Goal: Answer question/provide support: Share knowledge or assist other users

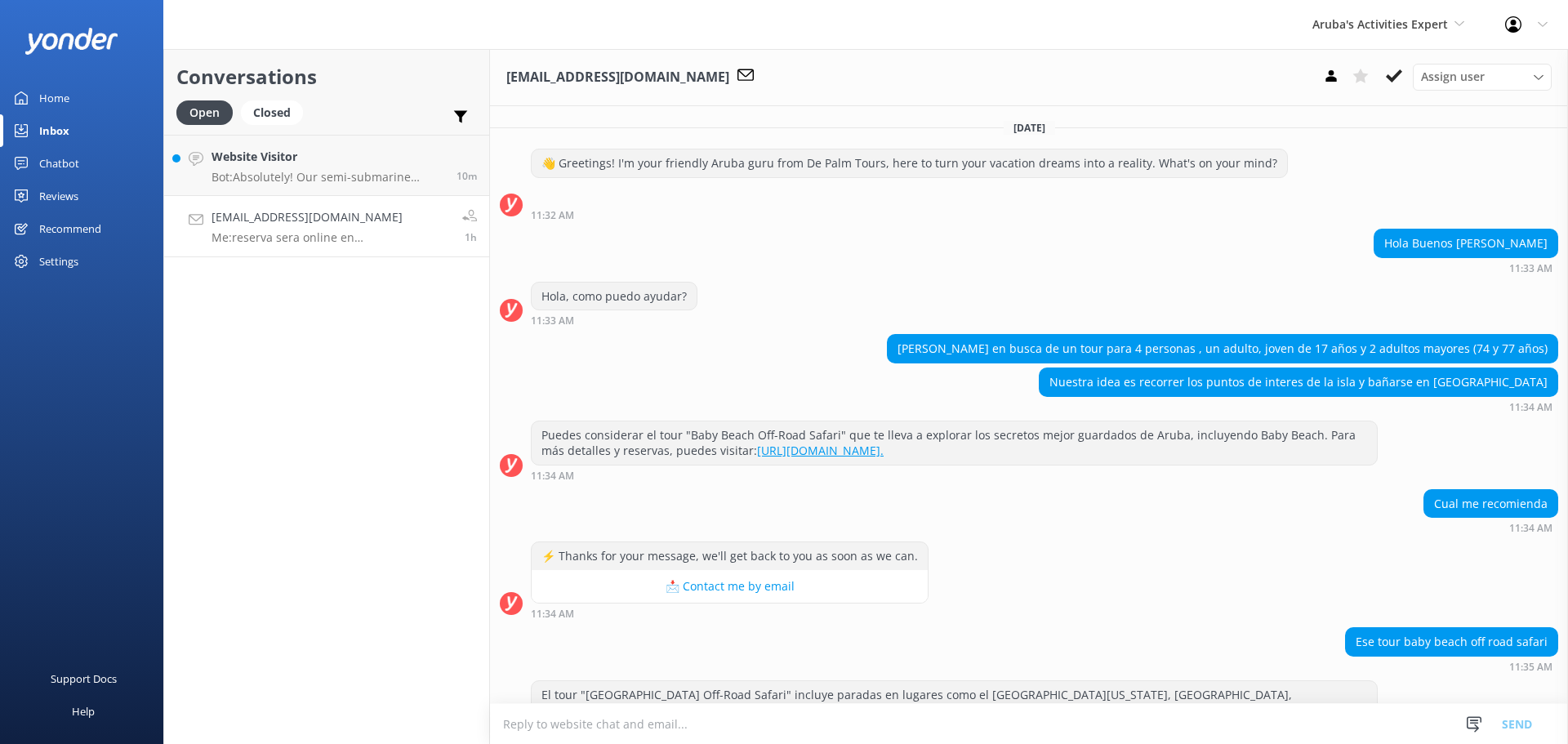
drag, startPoint x: 0, startPoint y: 0, endPoint x: 336, endPoint y: 203, distance: 392.6
click at [336, 202] on link "dtorrealbafuentes@gmail.com Me: reserva sera online en www.depalmtours.com el t…" at bounding box center [327, 227] width 325 height 61
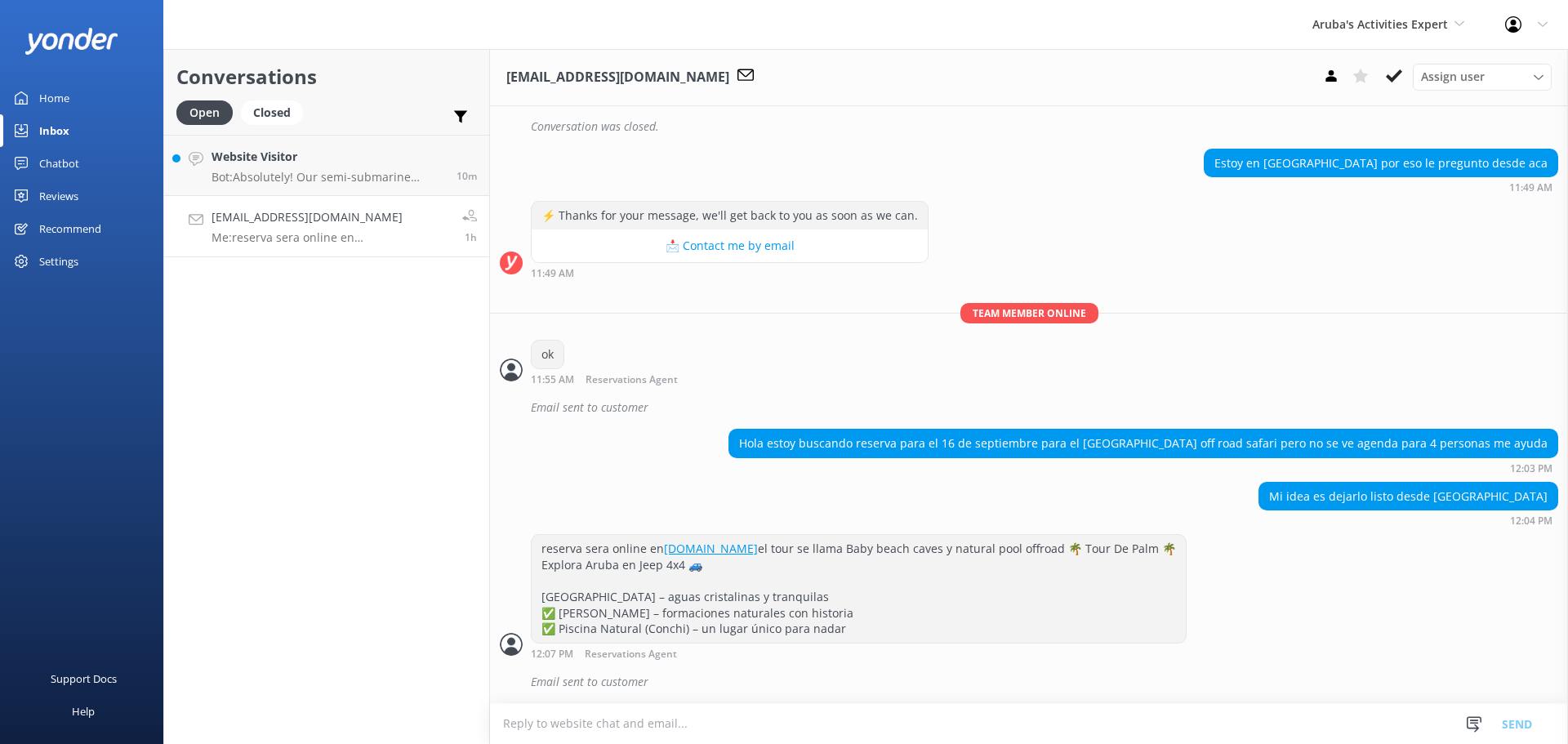
click at [347, 253] on link "dtorrealbafuentes@gmail.com Me: reserva sera online en www.depalmtours.com el t…" at bounding box center [327, 227] width 325 height 61
click at [281, 222] on h4 "dtorrealbafuentes@gmail.com" at bounding box center [330, 217] width 238 height 18
click at [304, 160] on h4 "Website Visitor" at bounding box center [327, 157] width 232 height 18
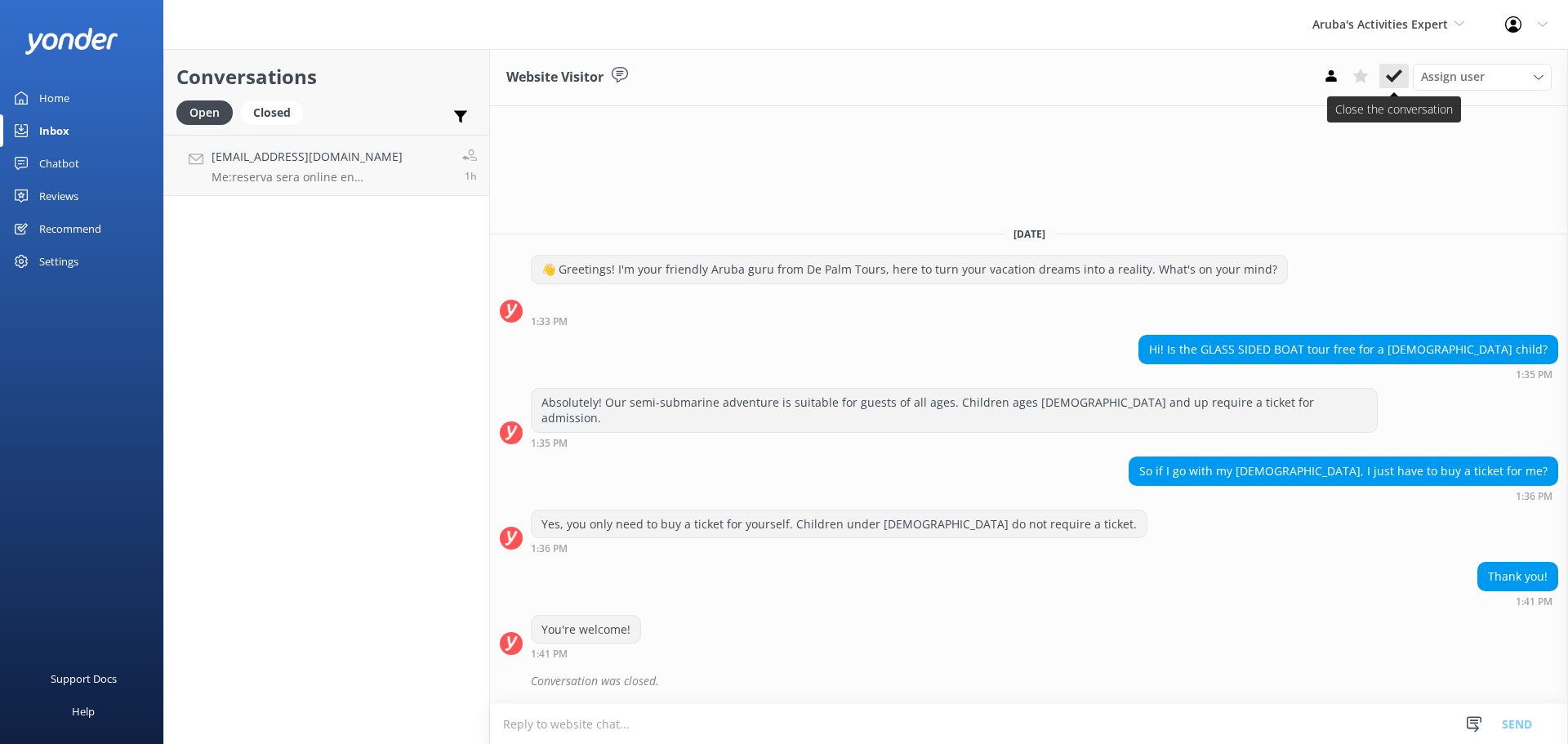
click at [1392, 79] on use at bounding box center [1394, 77] width 16 height 13
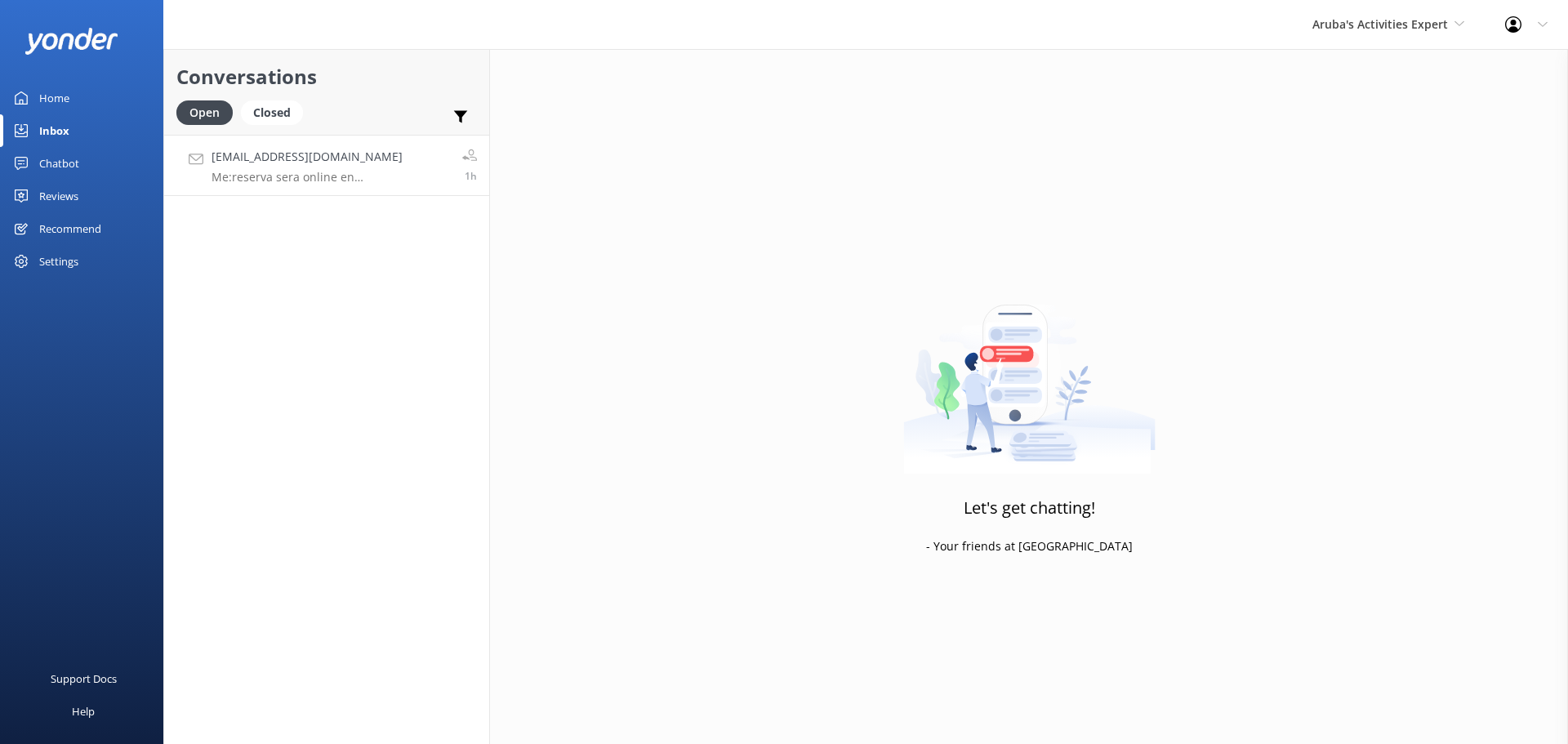
click at [367, 184] on p "Me: reserva sera online en www.depalmtours.com el tour se llama Baby beach cave…" at bounding box center [330, 177] width 238 height 14
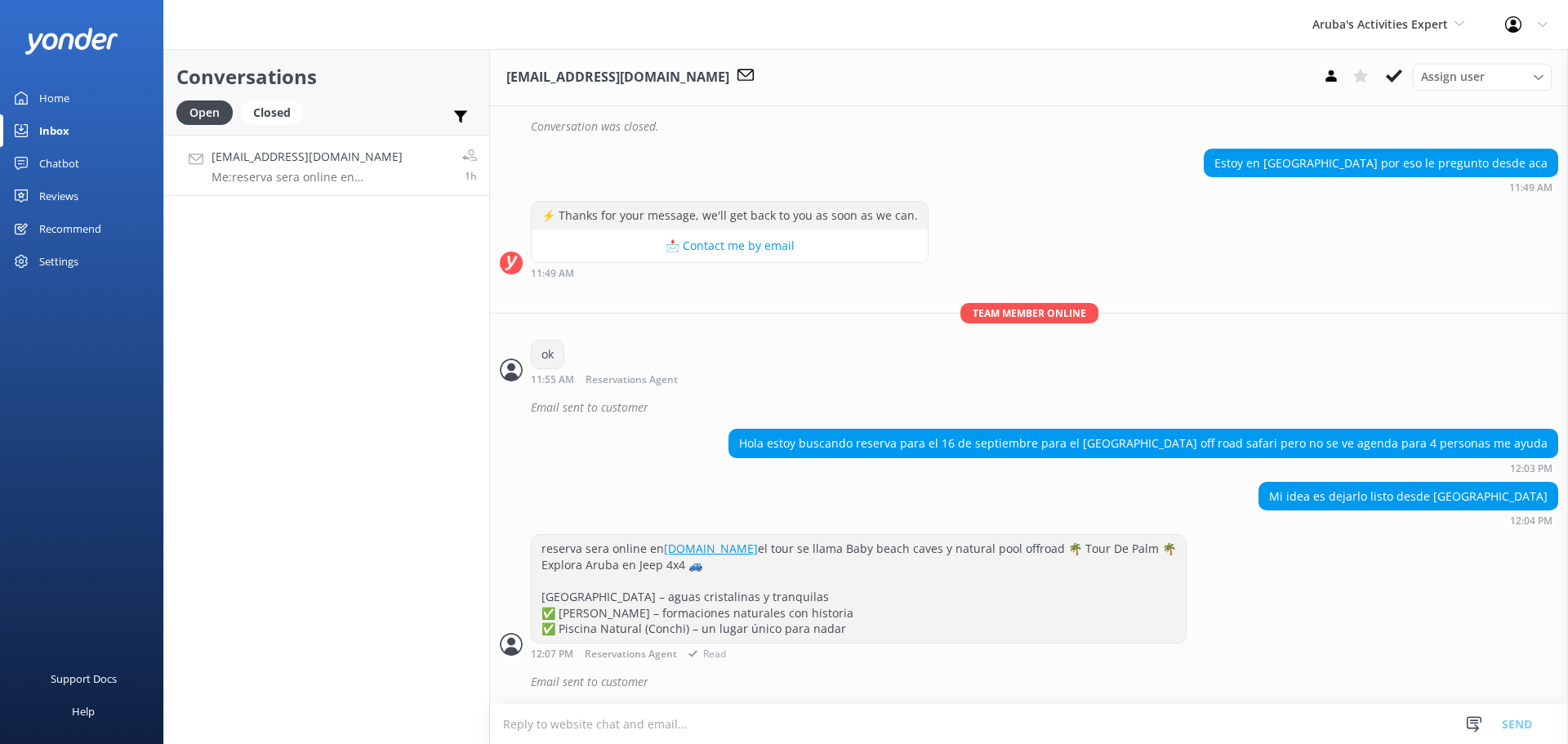
scroll to position [1831, 0]
click at [1395, 78] on use at bounding box center [1394, 77] width 16 height 13
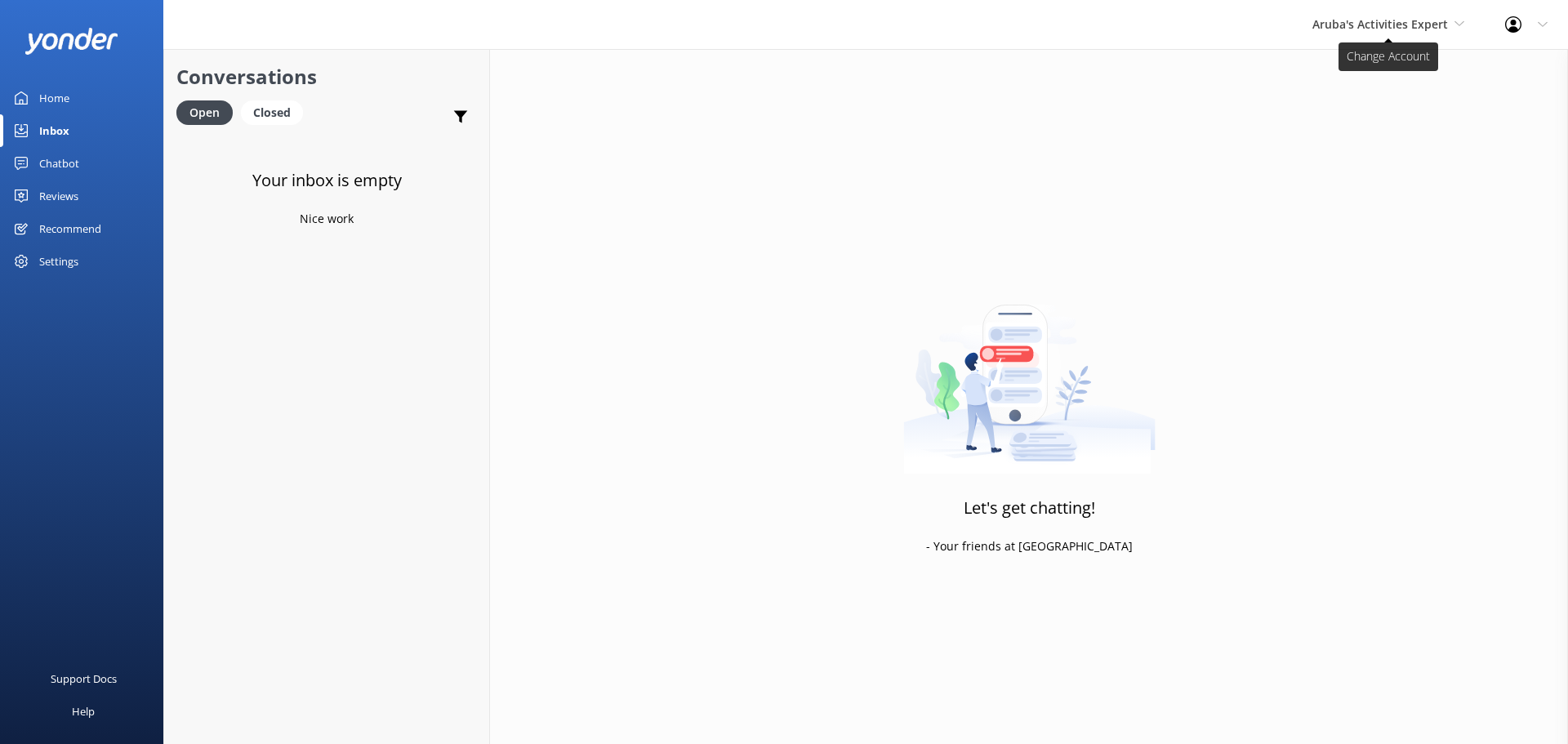
click at [1341, 16] on span "Aruba's Activities Expert" at bounding box center [1381, 24] width 136 height 15
click at [1344, 102] on link "Aruba's Activities Expert" at bounding box center [1373, 107] width 163 height 39
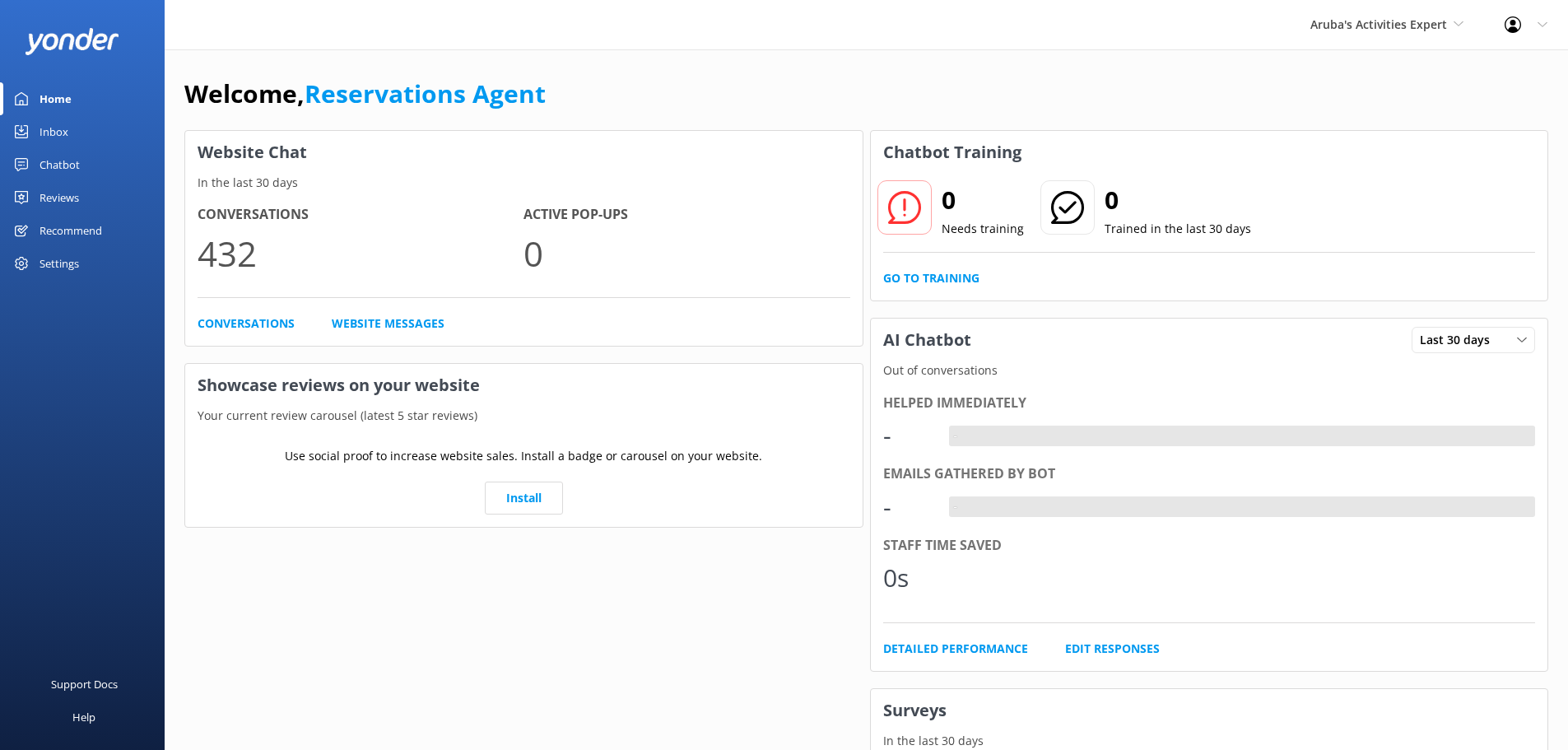
click at [60, 137] on div "Inbox" at bounding box center [54, 132] width 29 height 33
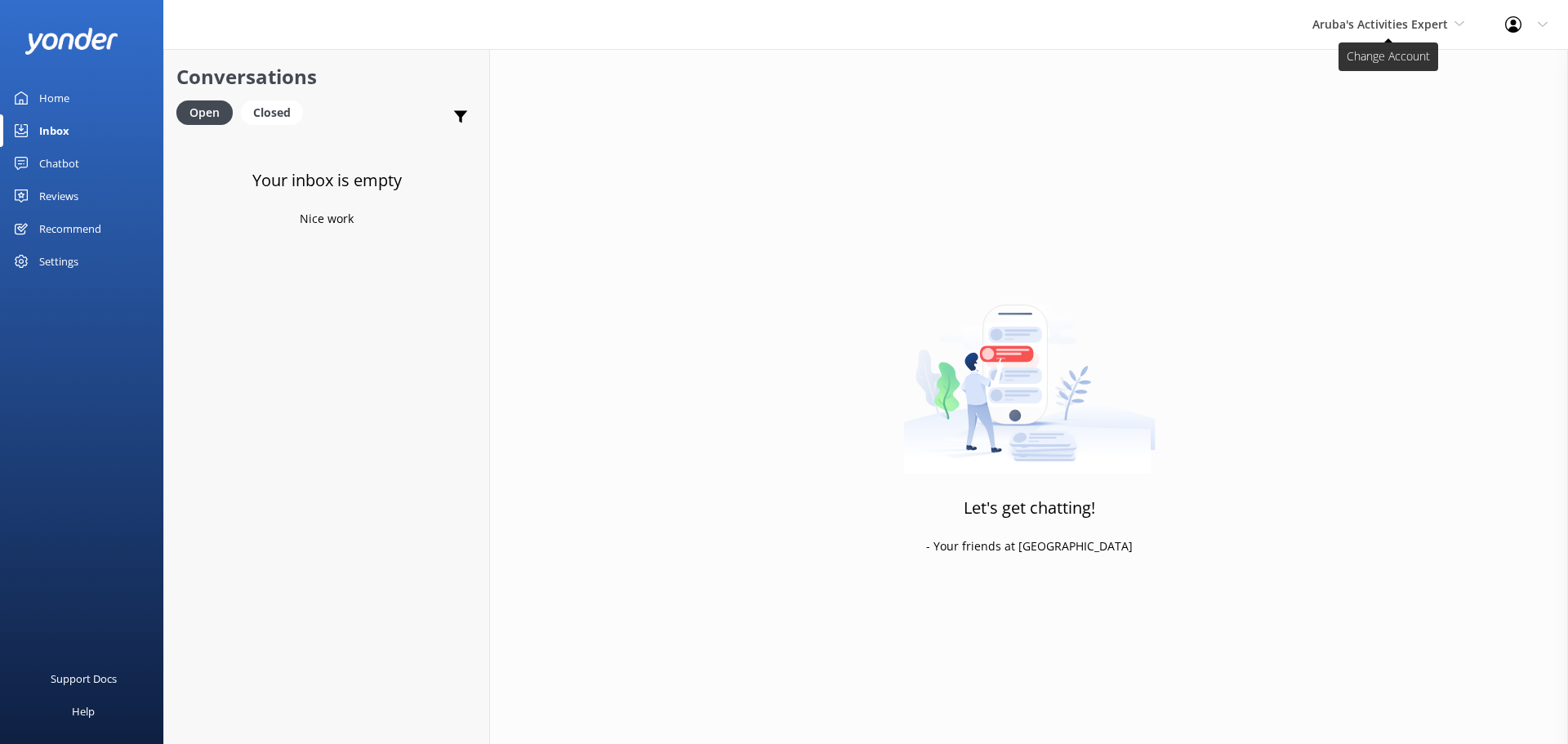
click at [1332, 25] on span "Aruba's Activities Expert" at bounding box center [1381, 24] width 136 height 15
click at [1352, 150] on link "The Captain" at bounding box center [1373, 146] width 163 height 39
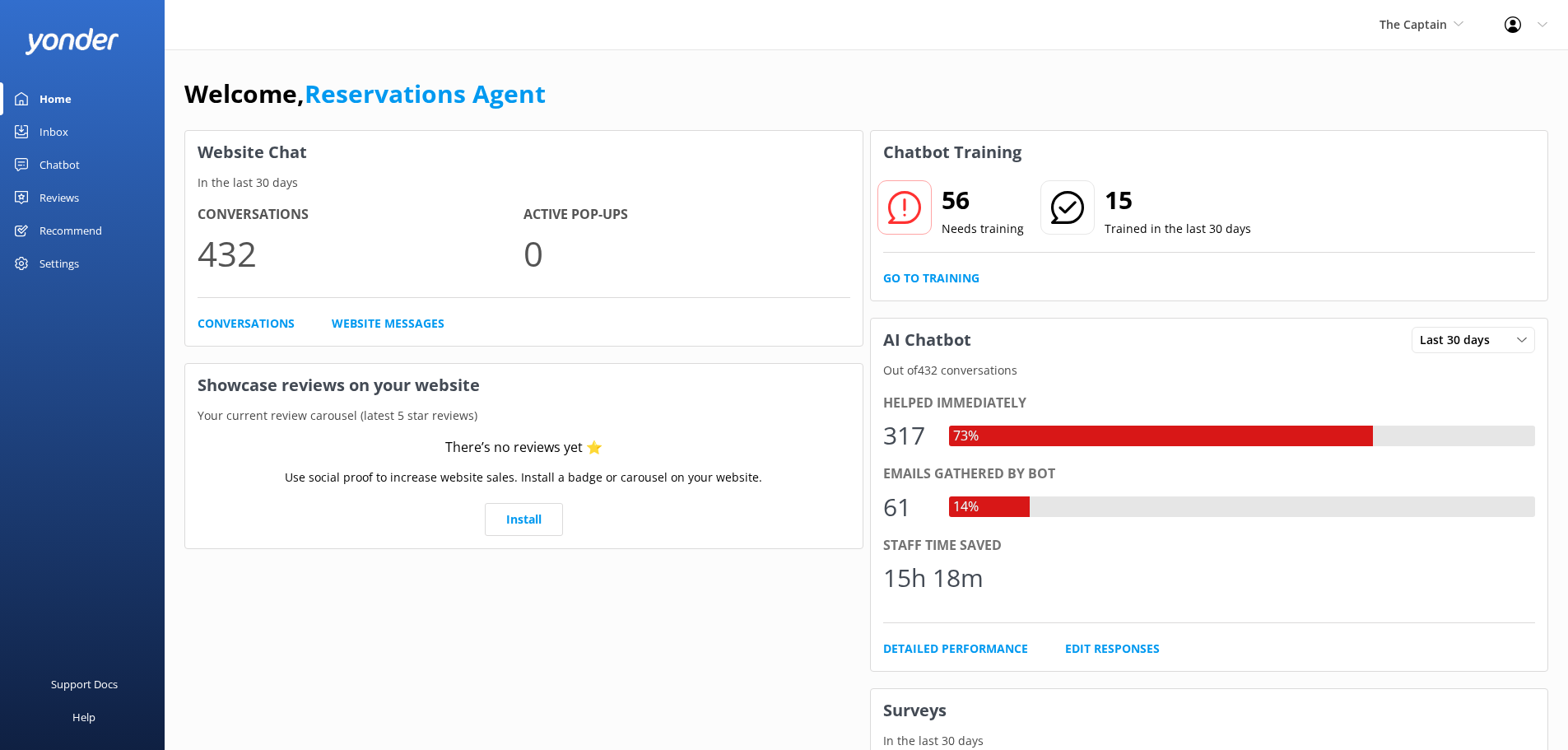
click at [67, 124] on div "Inbox" at bounding box center [54, 132] width 29 height 33
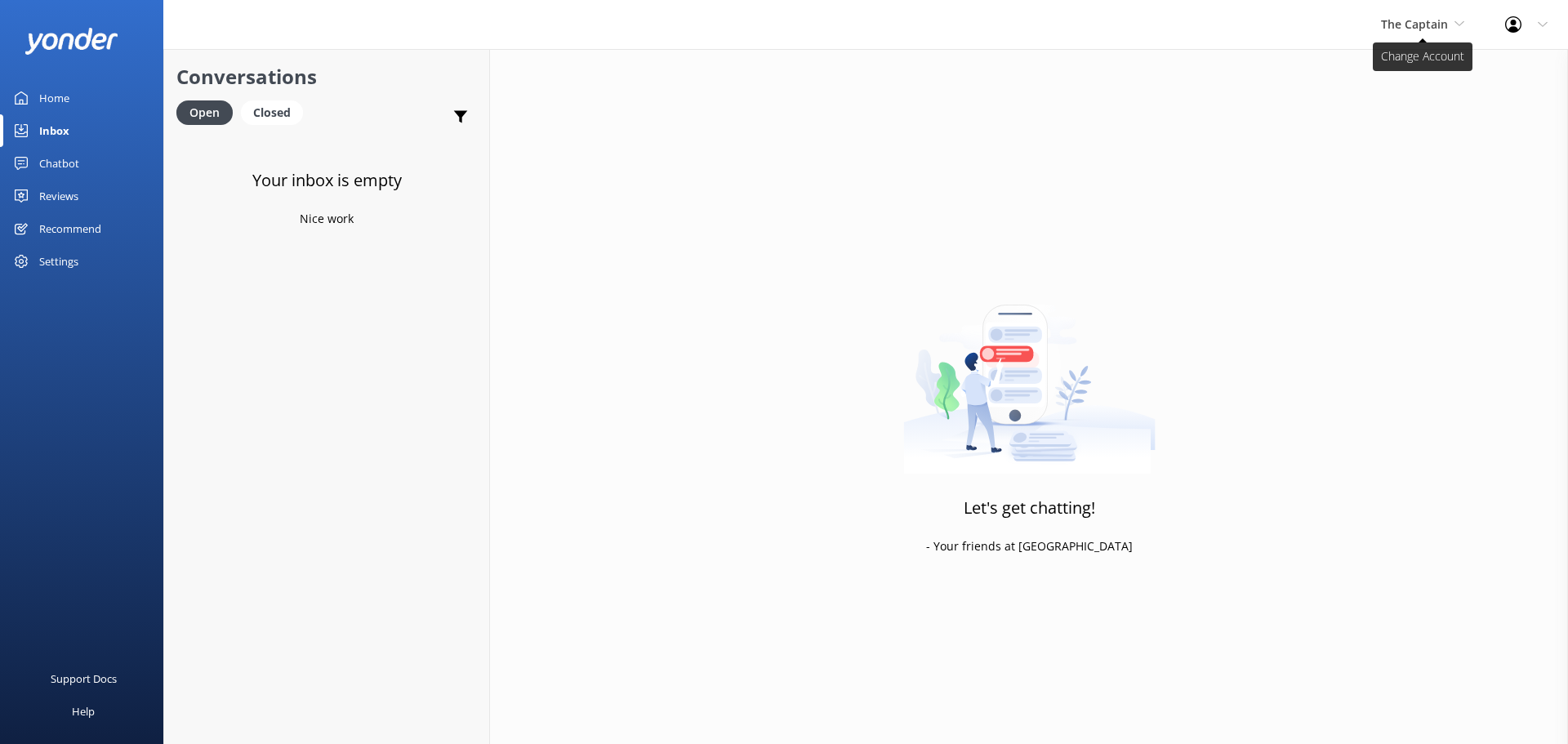
click at [1407, 20] on span "The Captain" at bounding box center [1414, 24] width 67 height 15
click at [1412, 52] on link "De [GEOGRAPHIC_DATA]" at bounding box center [1442, 68] width 163 height 39
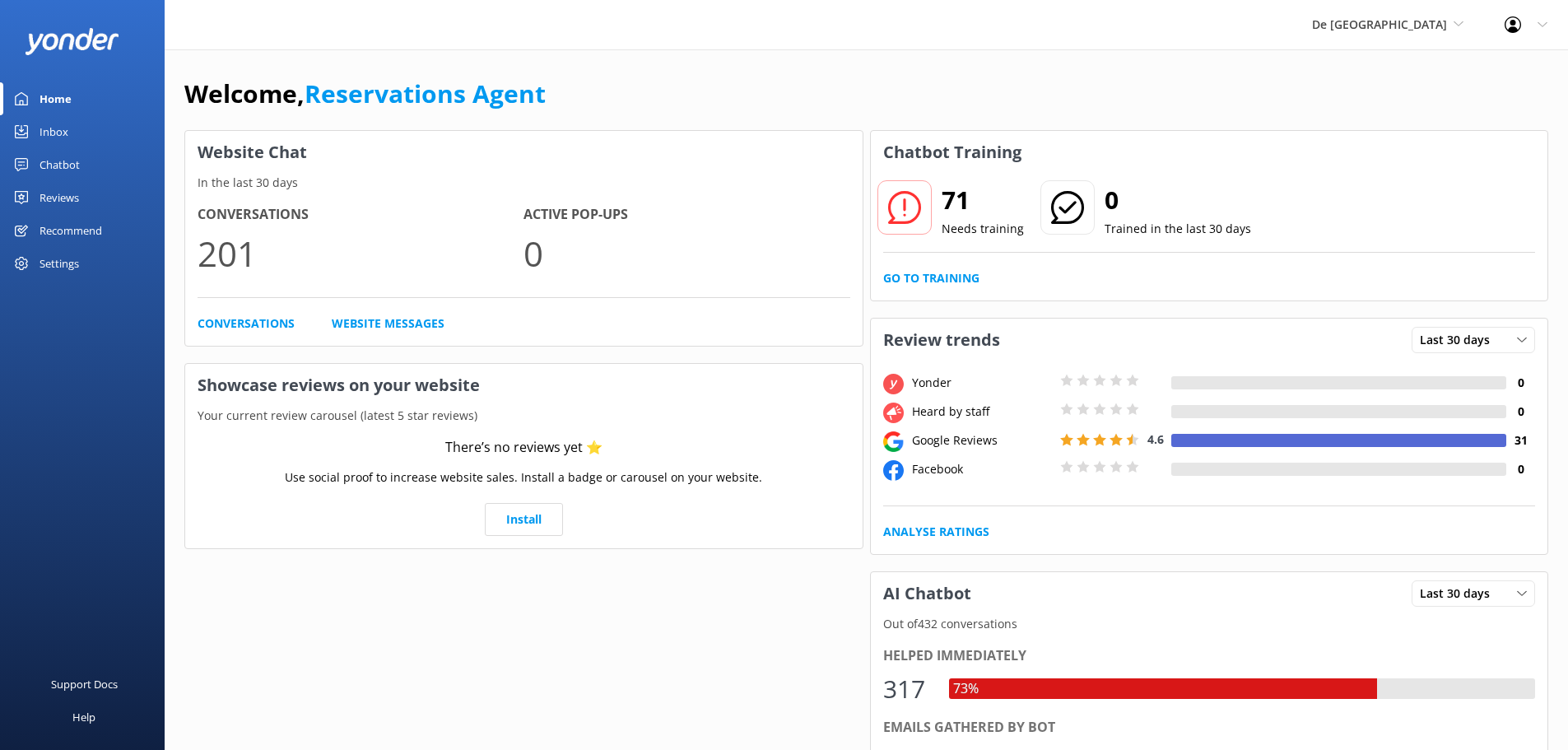
click at [43, 131] on div "Inbox" at bounding box center [54, 132] width 29 height 33
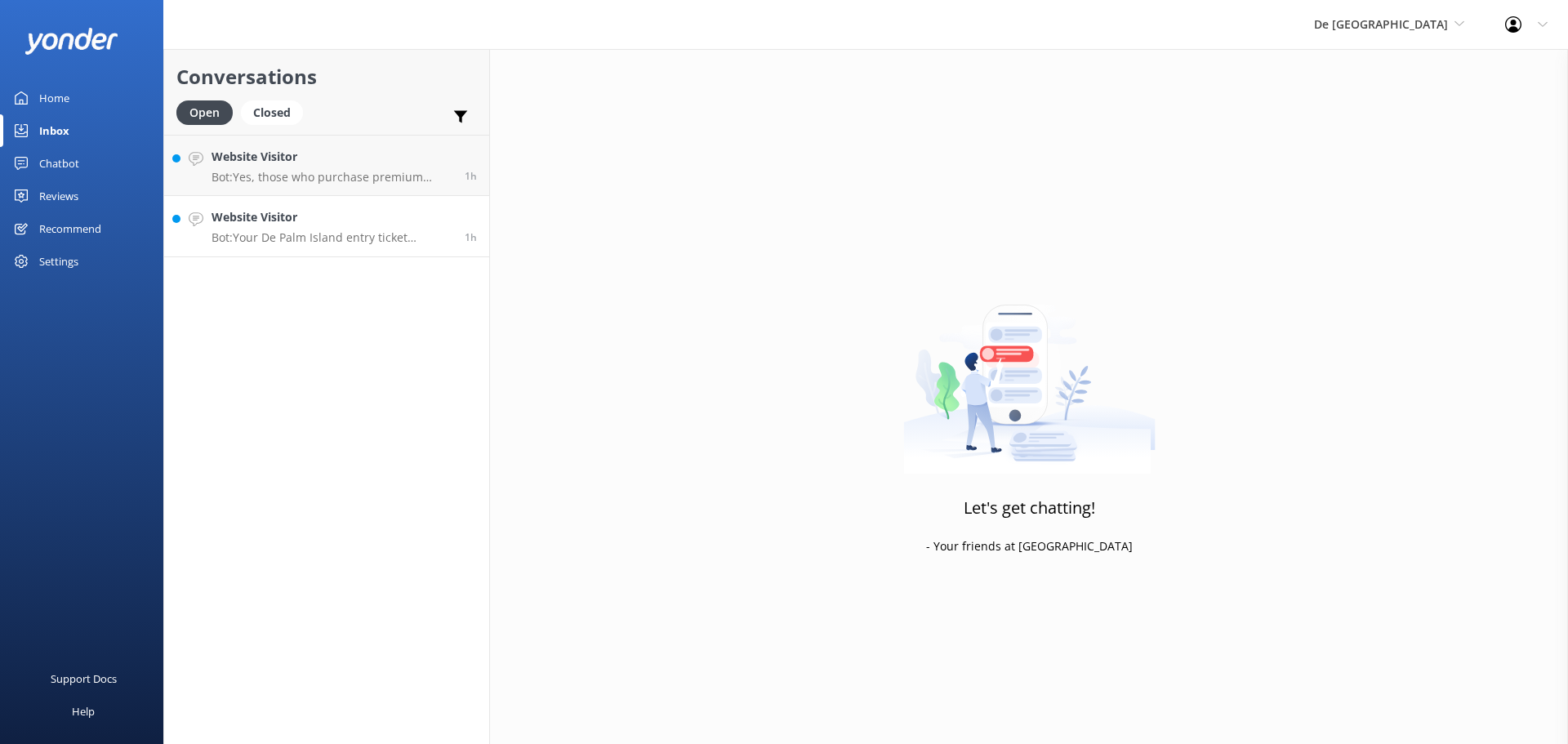
click at [352, 213] on h4 "Website Visitor" at bounding box center [332, 217] width 241 height 18
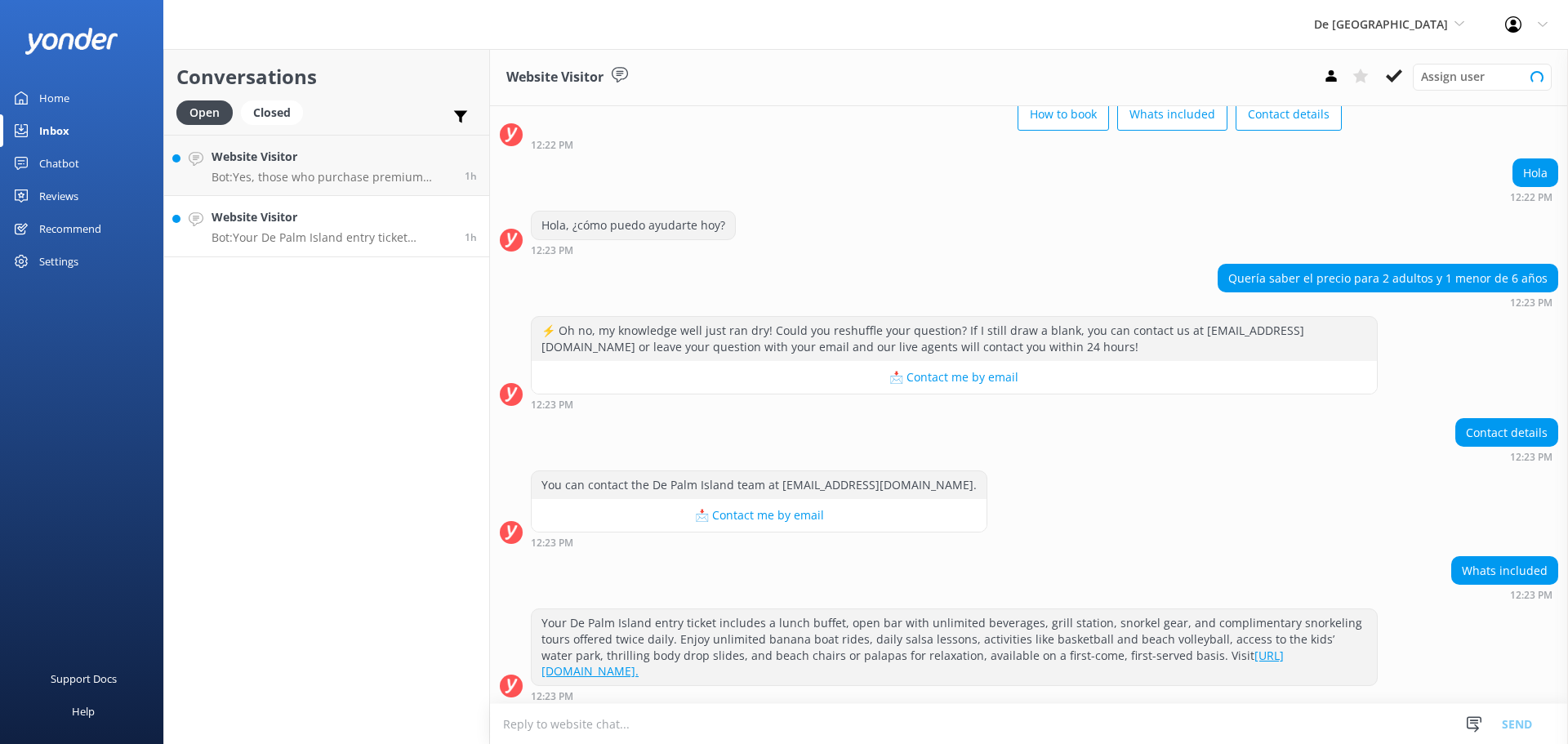
scroll to position [102, 0]
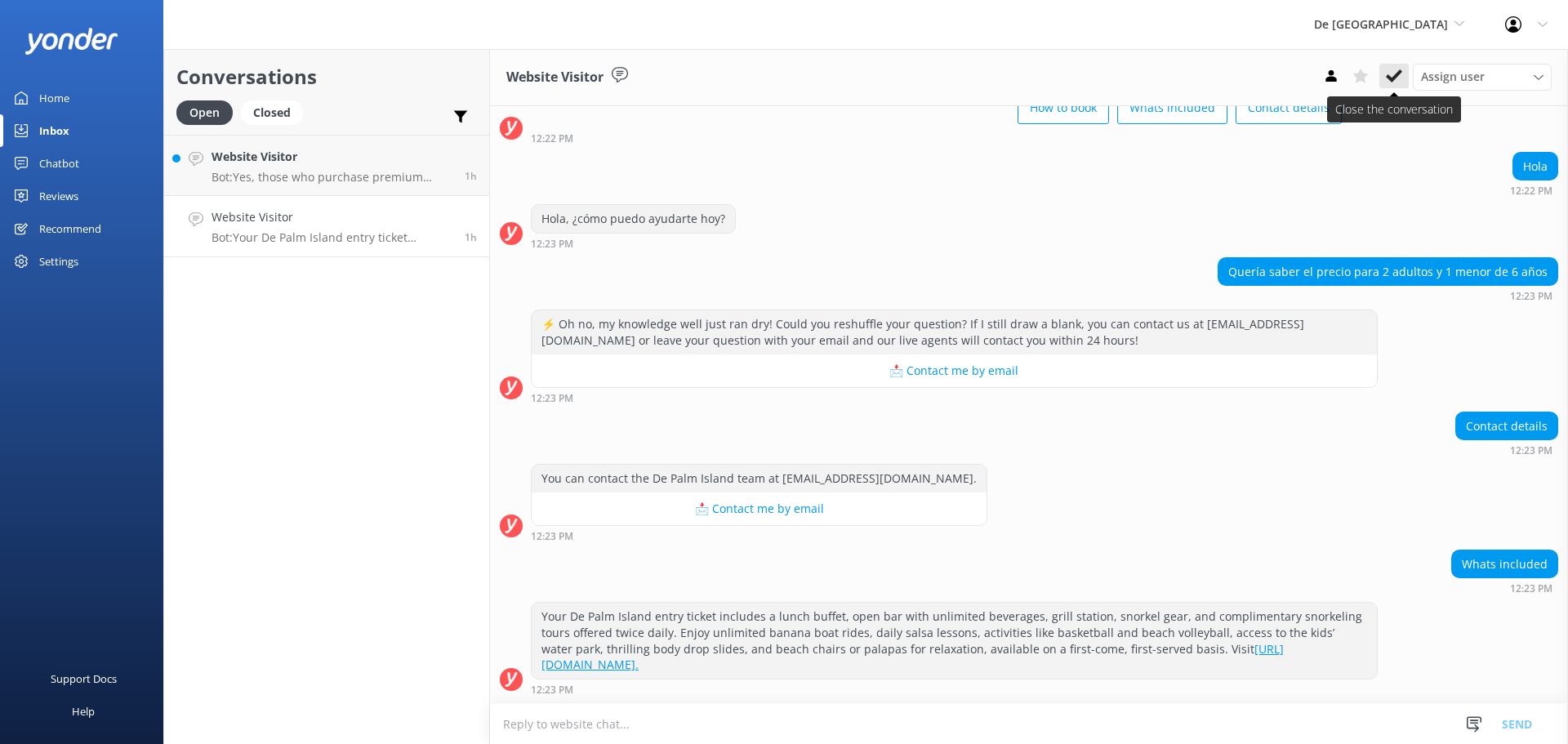
click at [1398, 74] on use at bounding box center [1394, 77] width 16 height 13
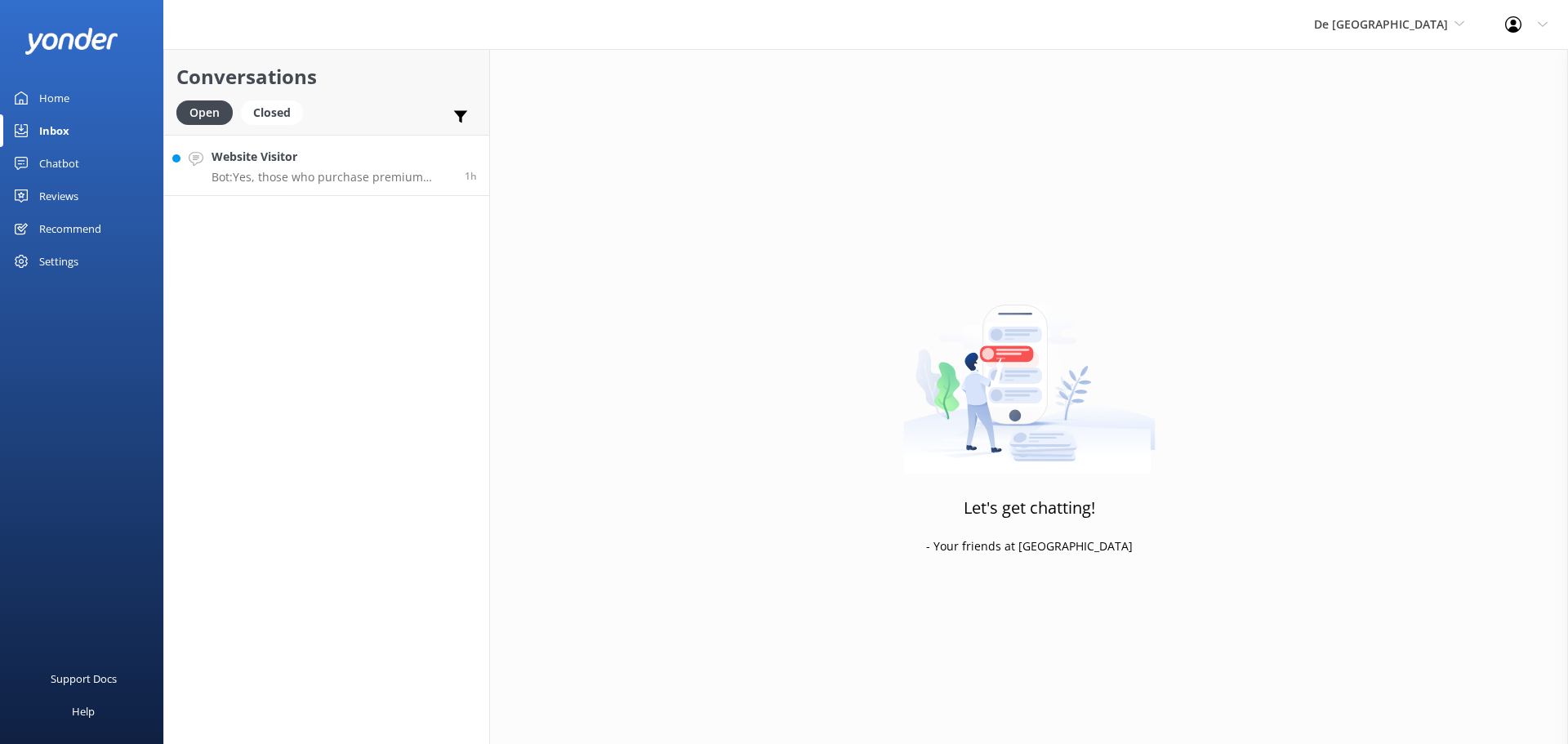
click at [344, 147] on link "Website Visitor Bot: Yes, those who purchase premium access to the Private Caba…" at bounding box center [327, 165] width 325 height 61
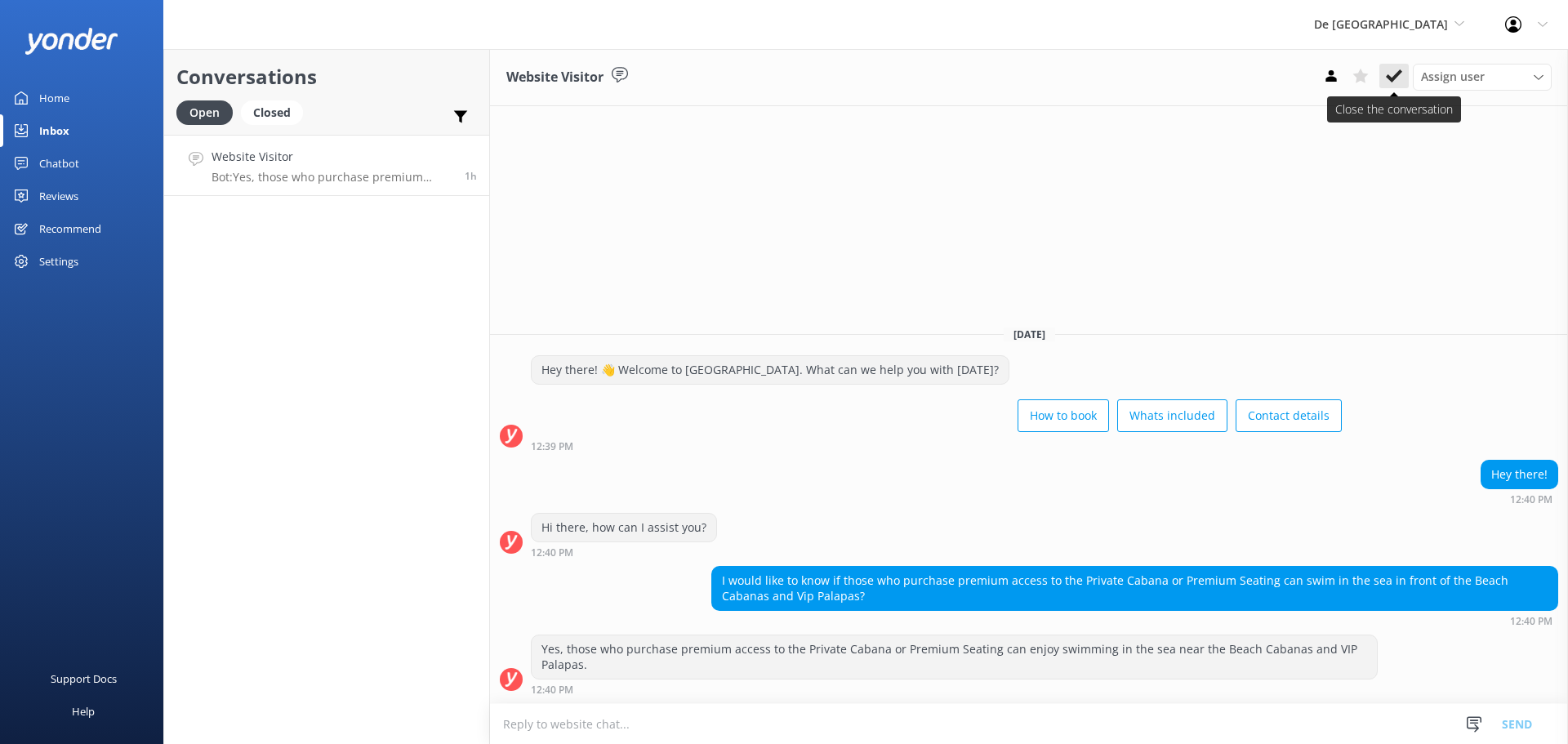
click at [1382, 74] on button at bounding box center [1394, 77] width 30 height 25
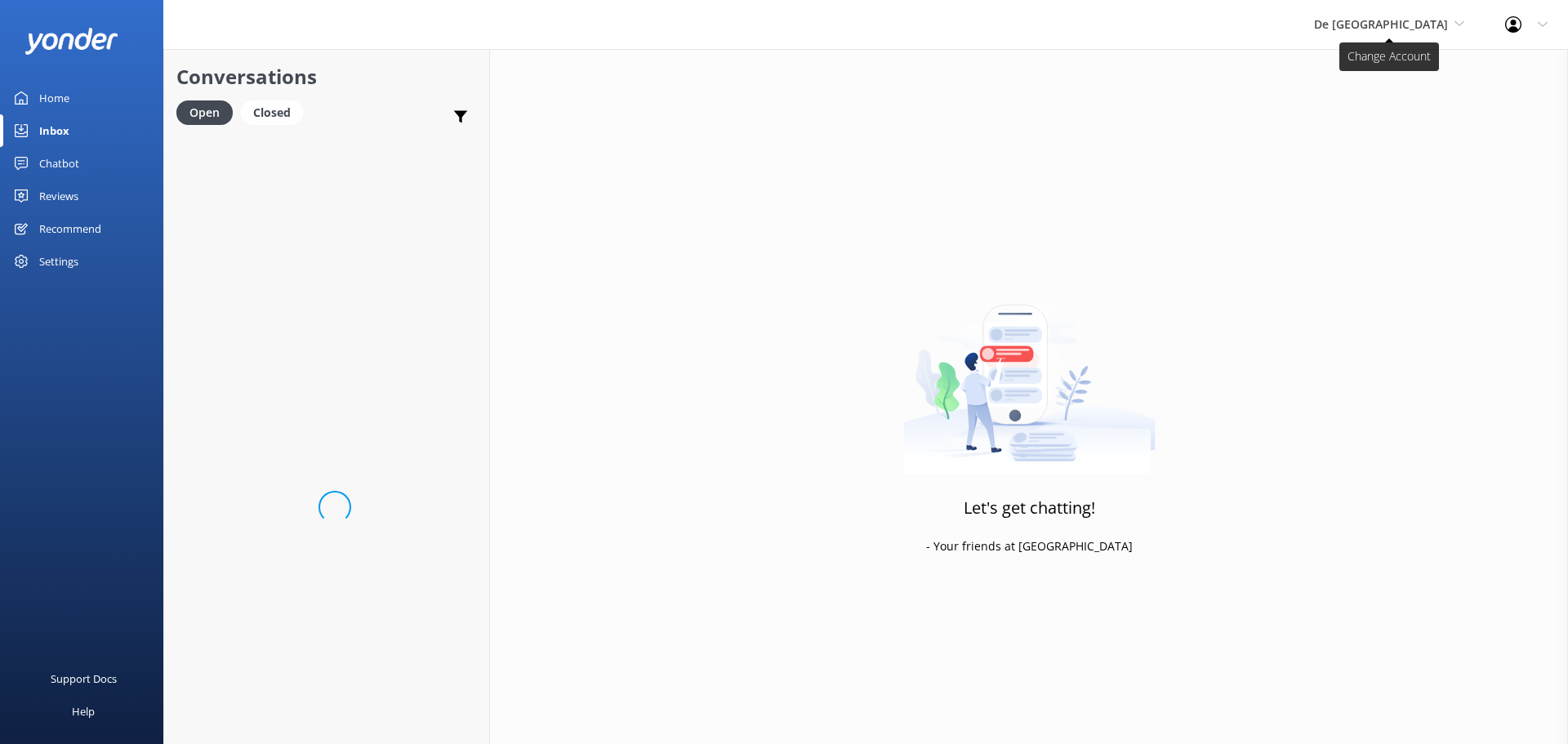
click at [1404, 32] on span "De [GEOGRAPHIC_DATA]" at bounding box center [1388, 24] width 150 height 18
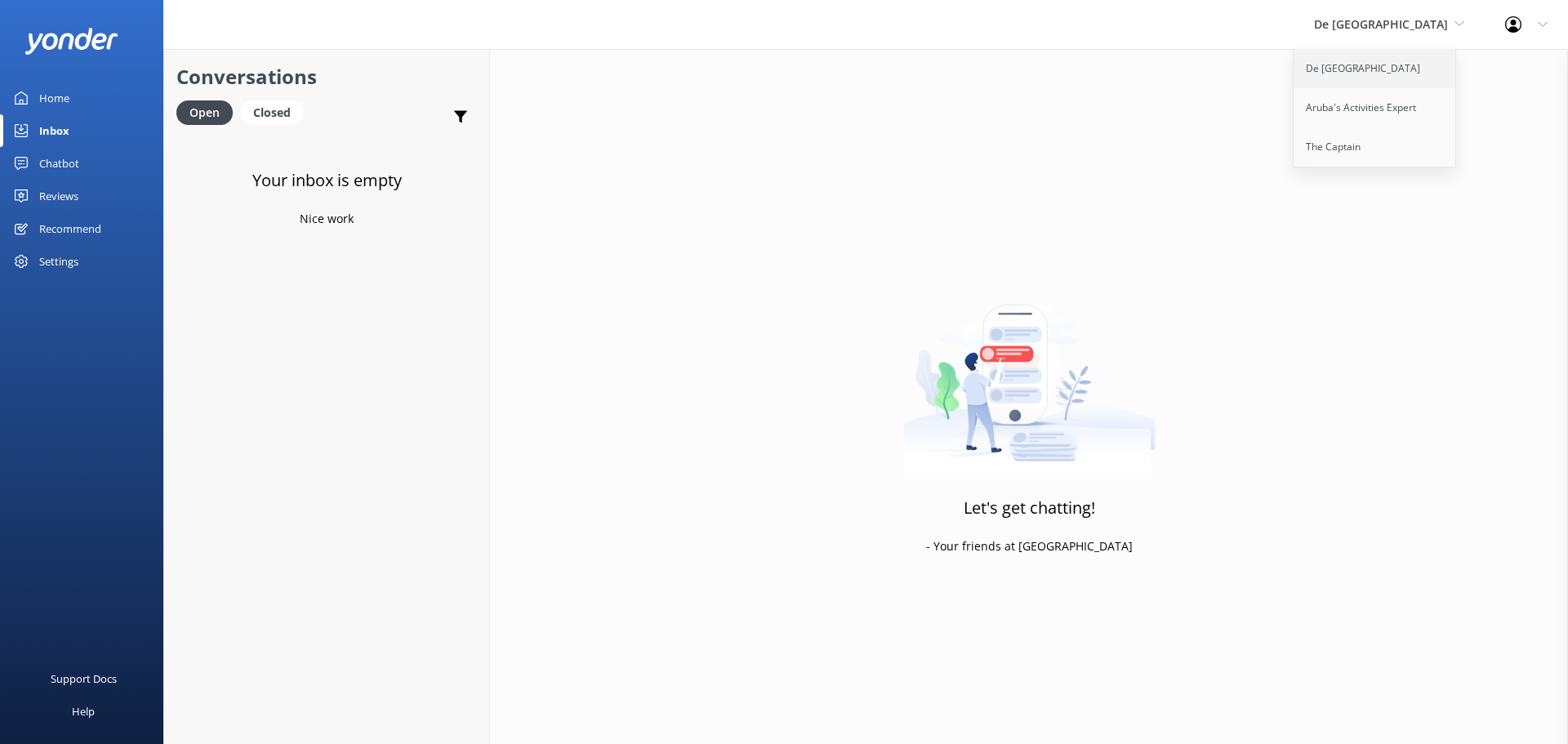
click at [1404, 81] on link "De [GEOGRAPHIC_DATA]" at bounding box center [1375, 68] width 163 height 39
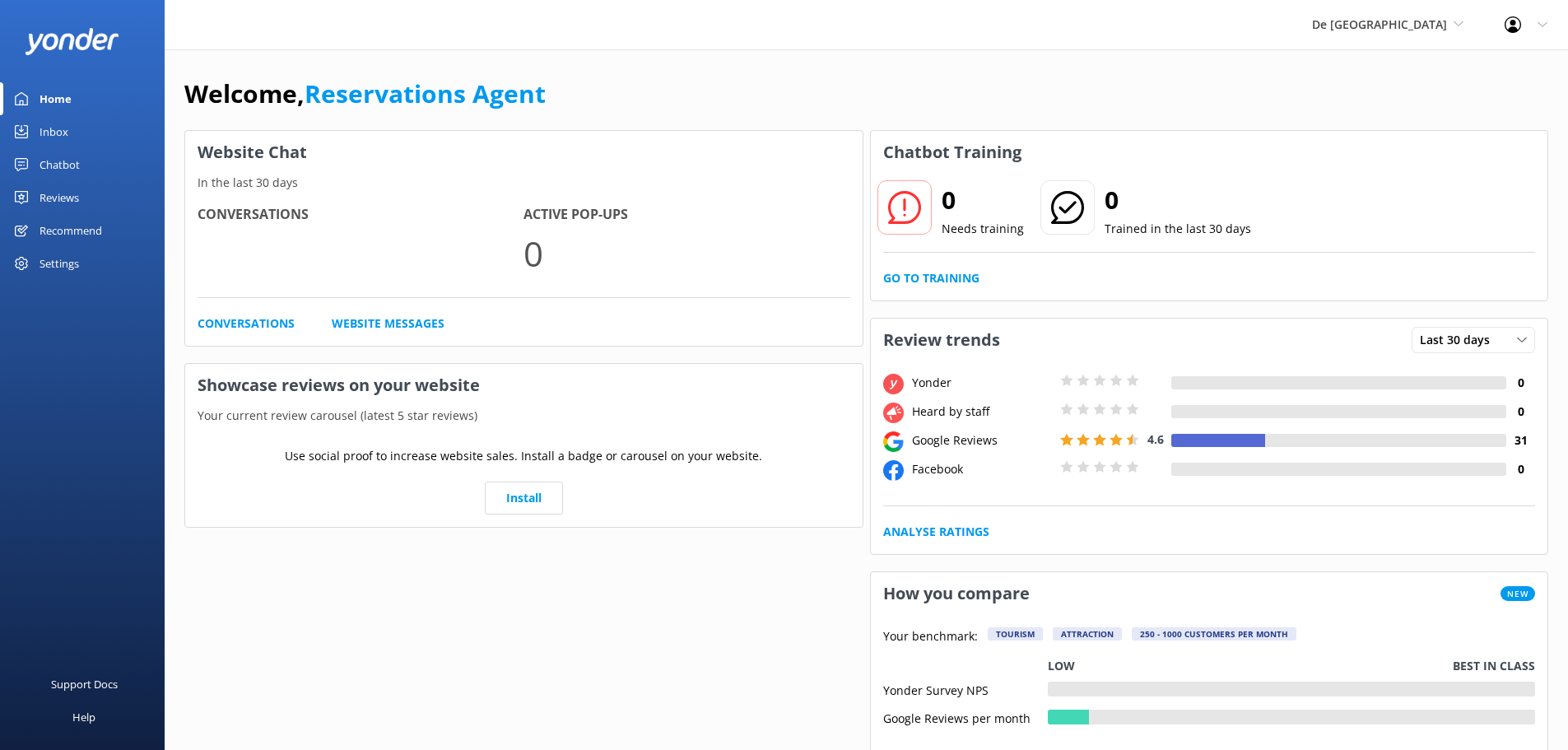
click at [71, 129] on link "Inbox" at bounding box center [82, 132] width 165 height 33
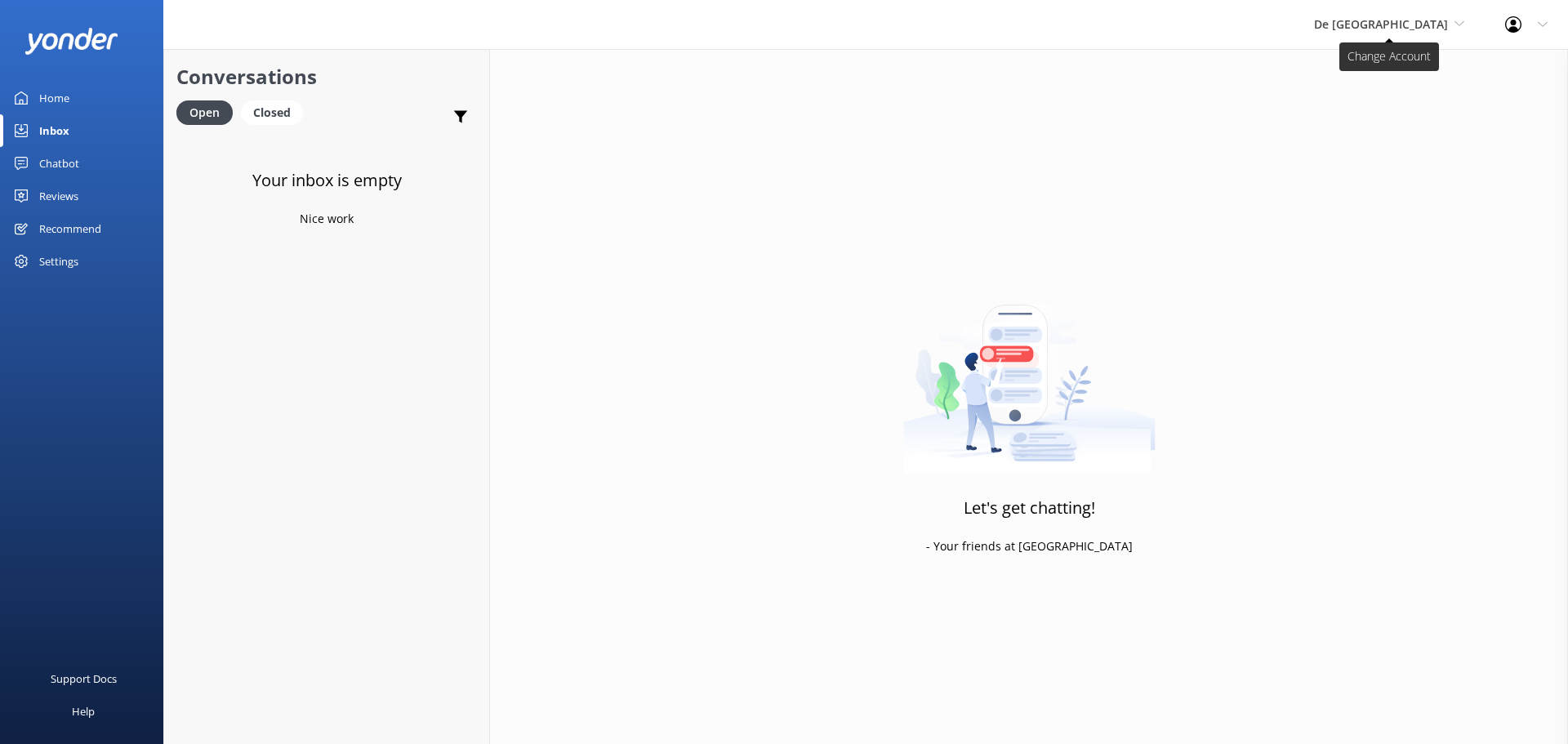
click at [1417, 20] on span "De [GEOGRAPHIC_DATA]" at bounding box center [1381, 24] width 134 height 15
click at [1416, 112] on link "Aruba's Activities Expert" at bounding box center [1375, 107] width 163 height 39
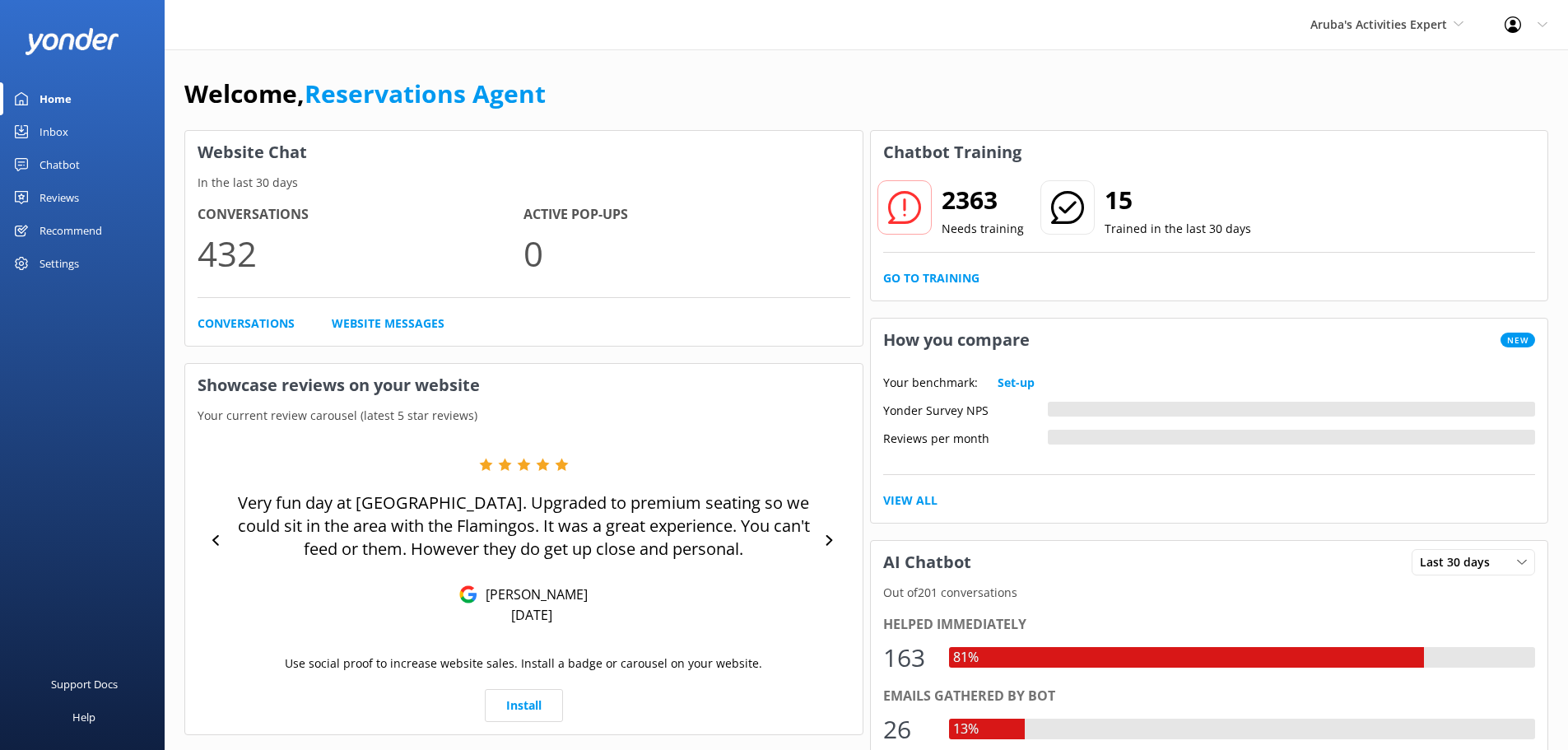
click at [46, 137] on div "Inbox" at bounding box center [54, 132] width 29 height 33
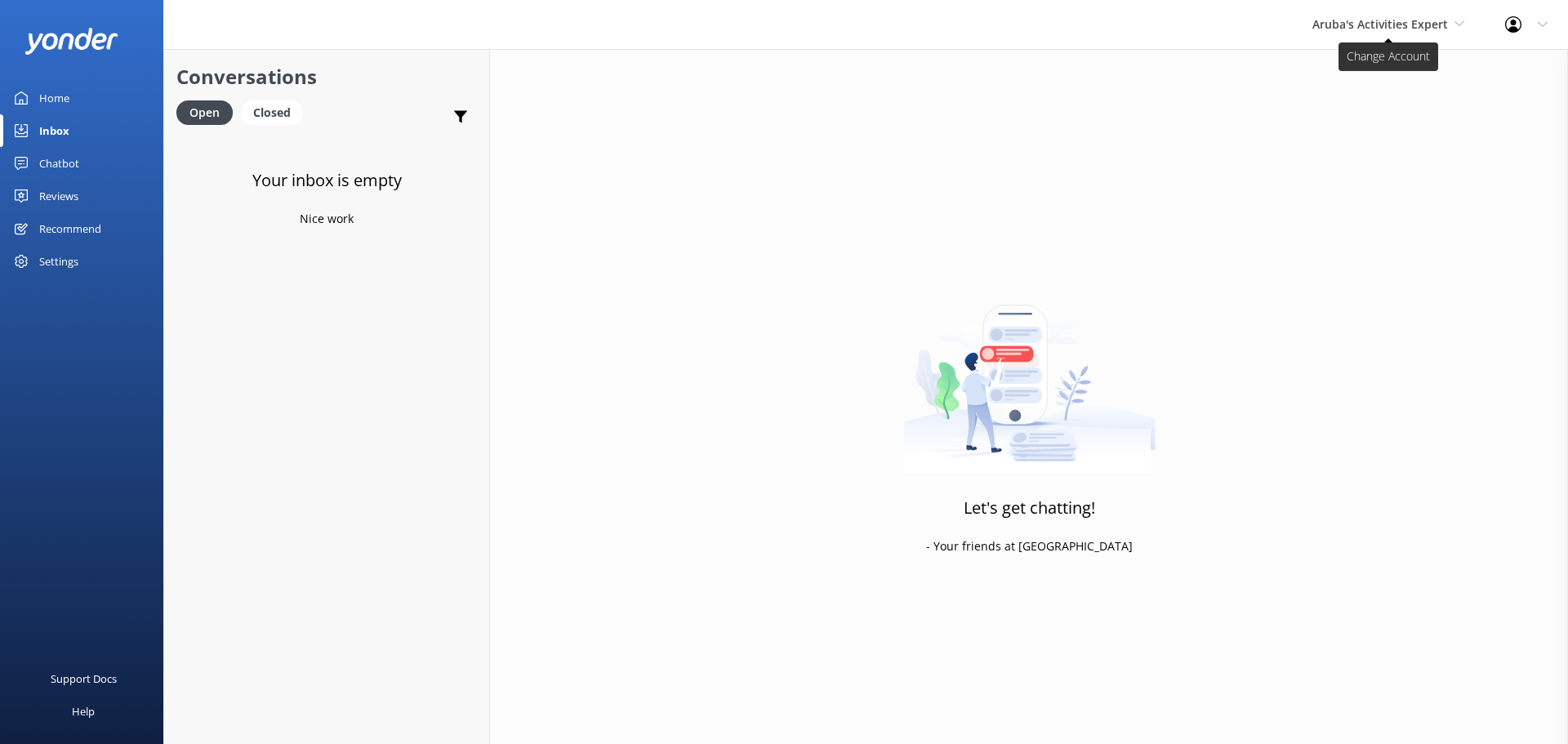
click at [1338, 20] on span "Aruba's Activities Expert" at bounding box center [1381, 24] width 136 height 15
click at [1332, 103] on link "Aruba's Activities Expert" at bounding box center [1373, 107] width 163 height 39
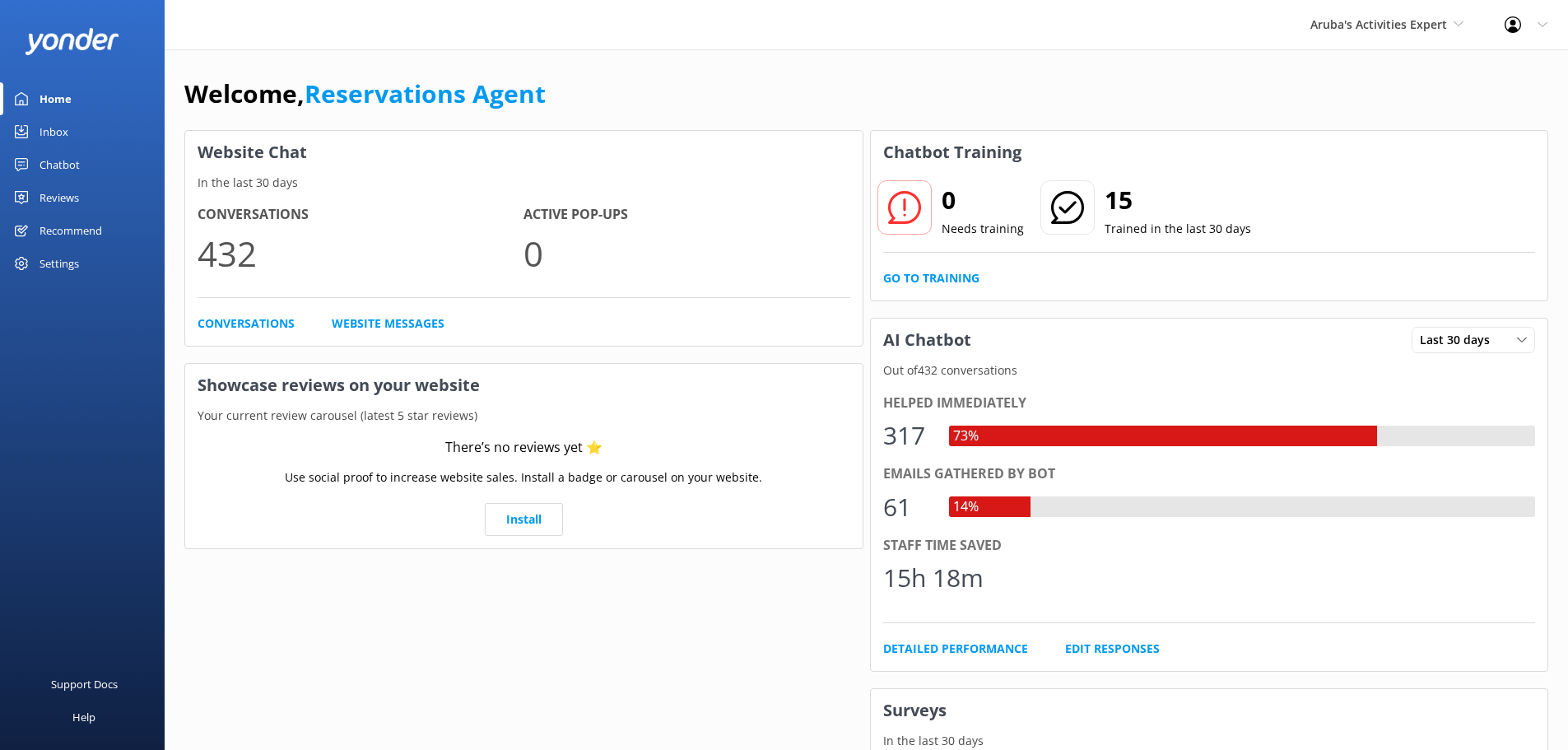
click at [62, 132] on div "Inbox" at bounding box center [54, 132] width 29 height 33
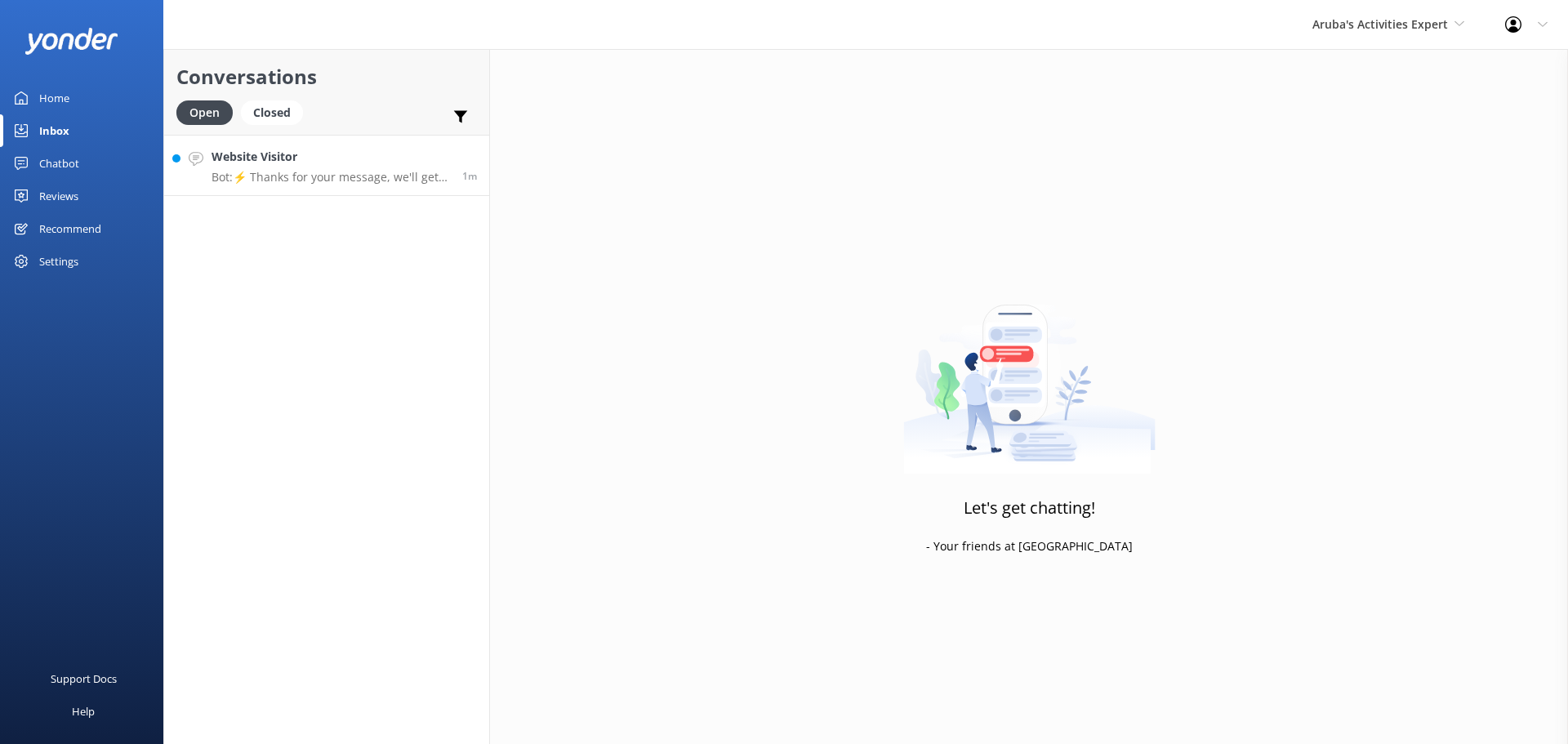
click at [258, 159] on h4 "Website Visitor" at bounding box center [330, 157] width 238 height 18
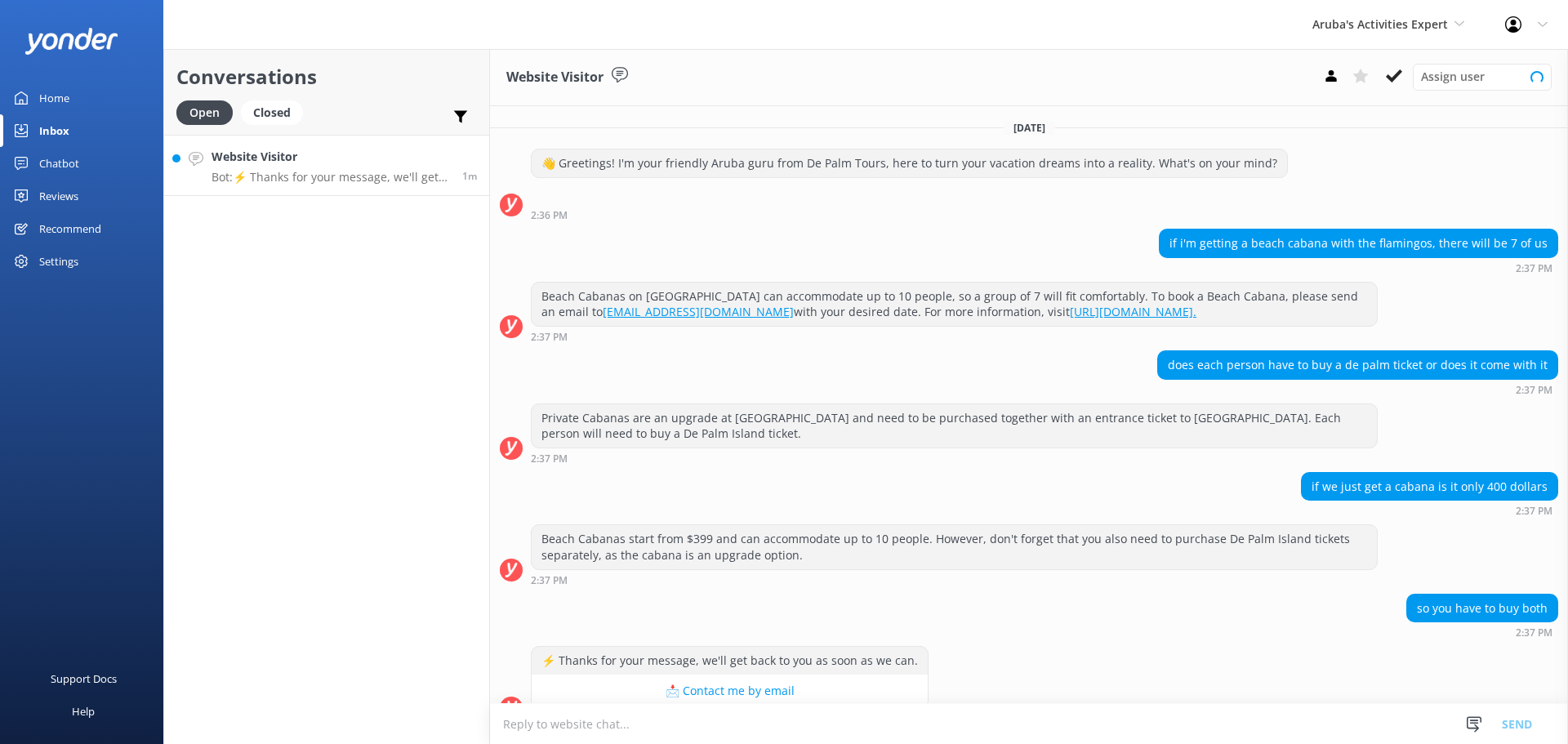
scroll to position [29, 0]
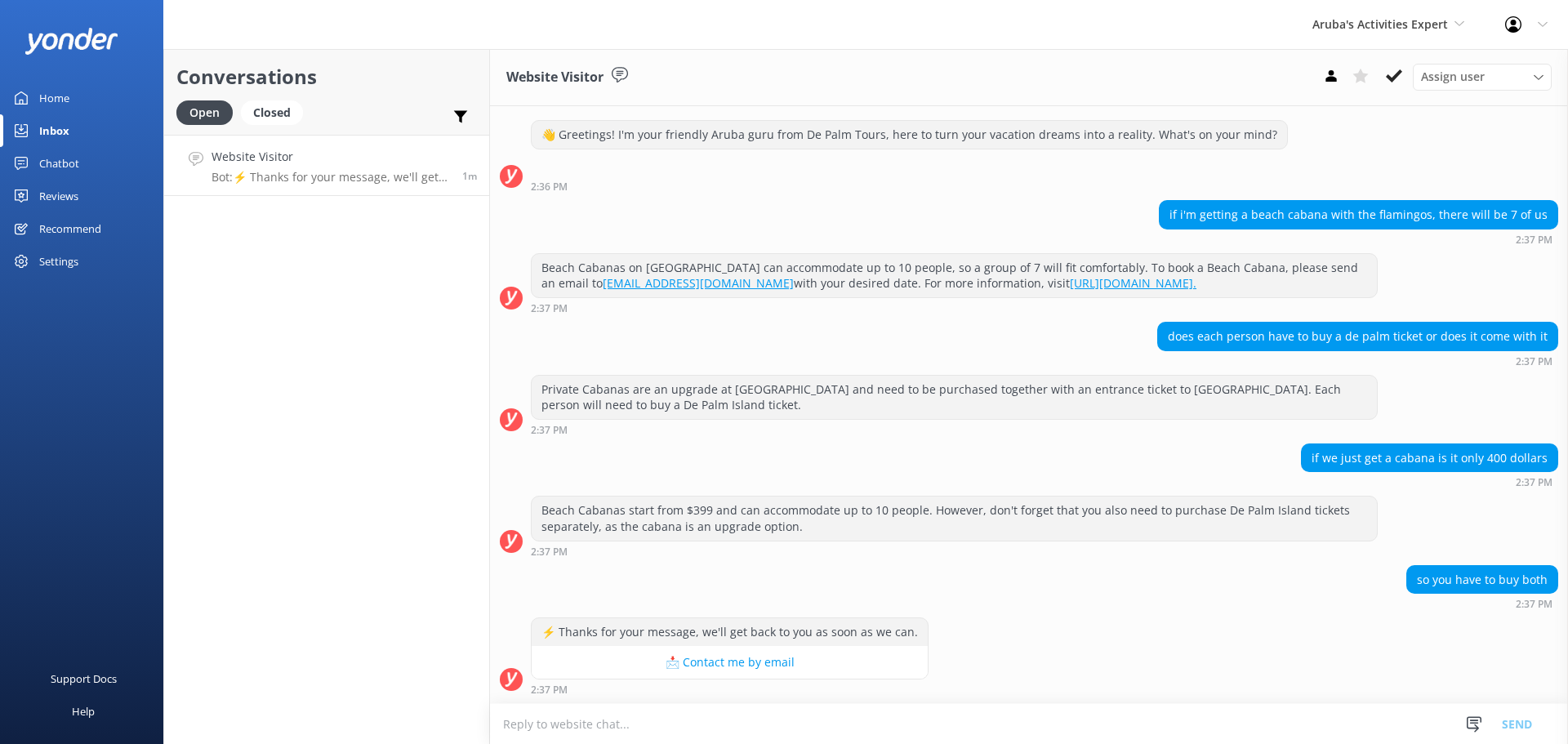
click at [833, 730] on textarea at bounding box center [1030, 724] width 1078 height 40
click at [969, 734] on textarea at bounding box center [1030, 724] width 1078 height 40
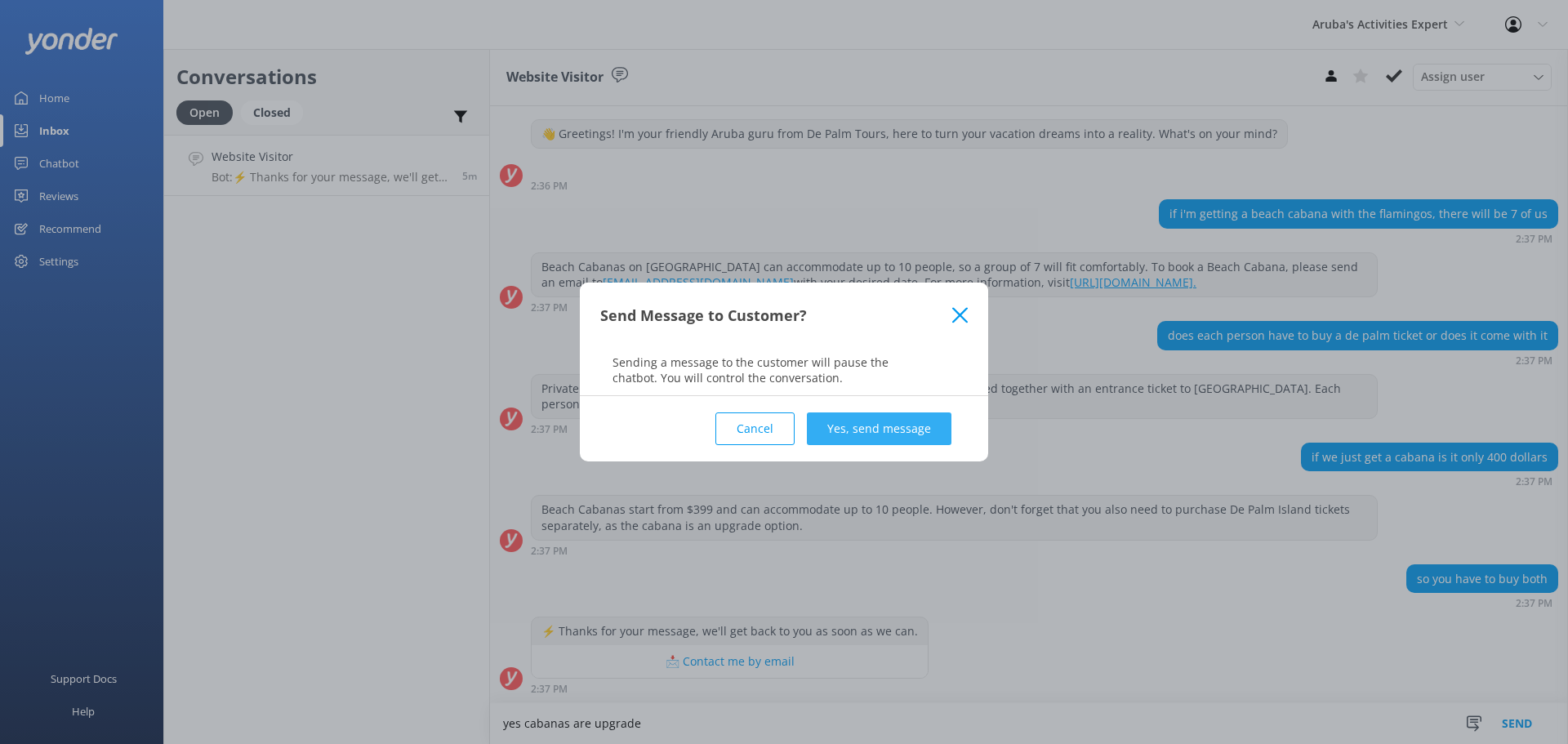
type textarea "yes cabanas are upgrade"
click at [884, 440] on button "Yes, send message" at bounding box center [879, 428] width 144 height 33
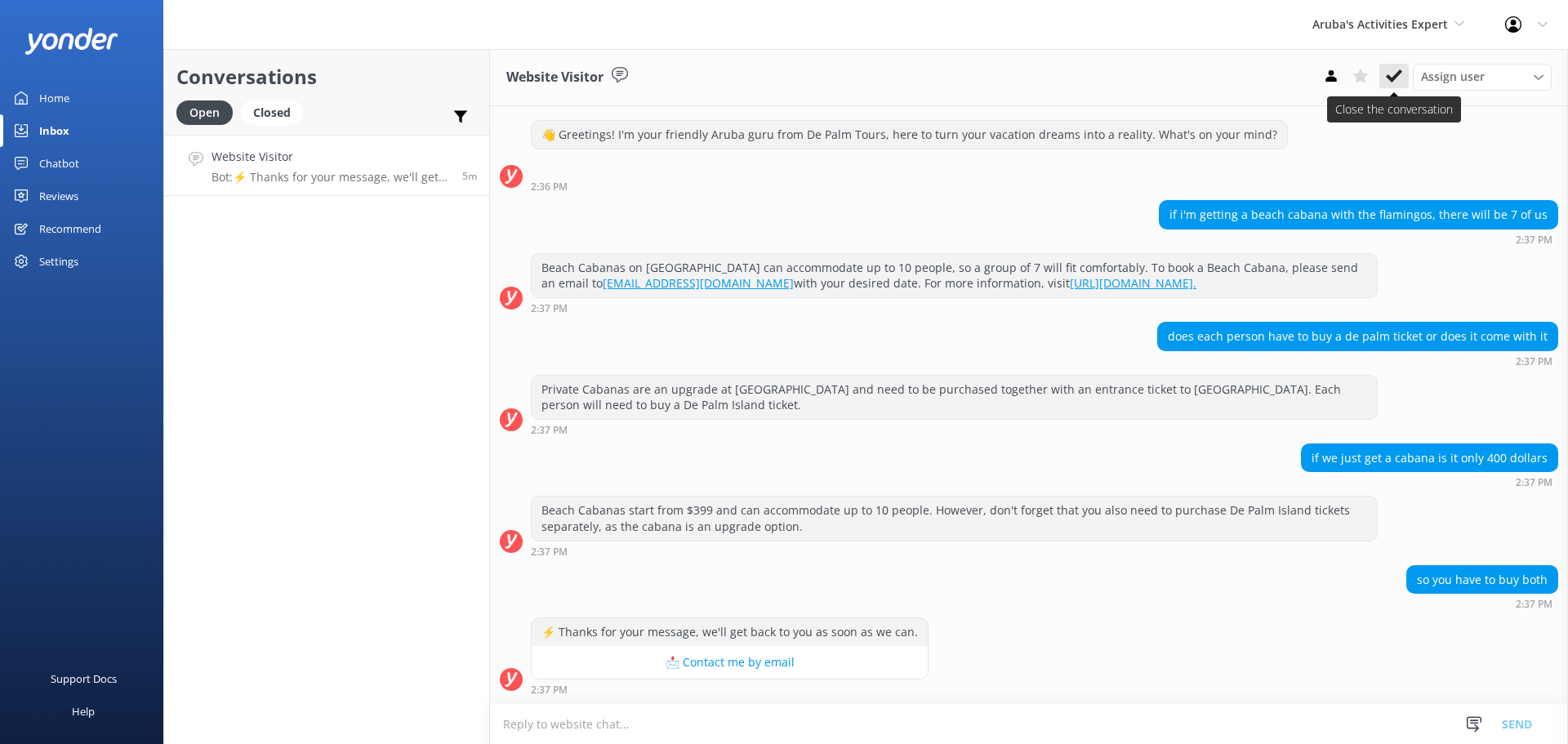
click at [1388, 77] on use at bounding box center [1394, 77] width 16 height 13
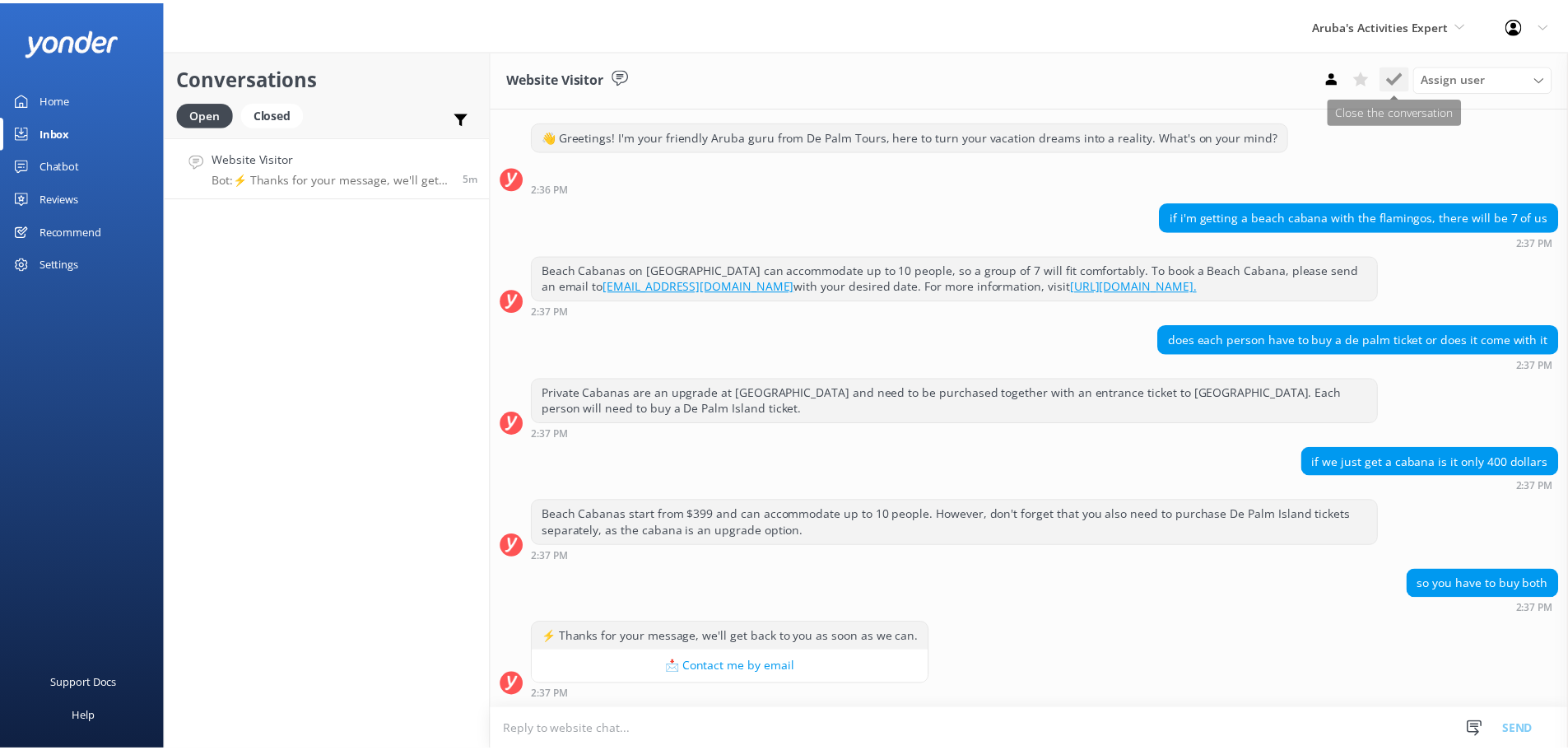
scroll to position [135, 0]
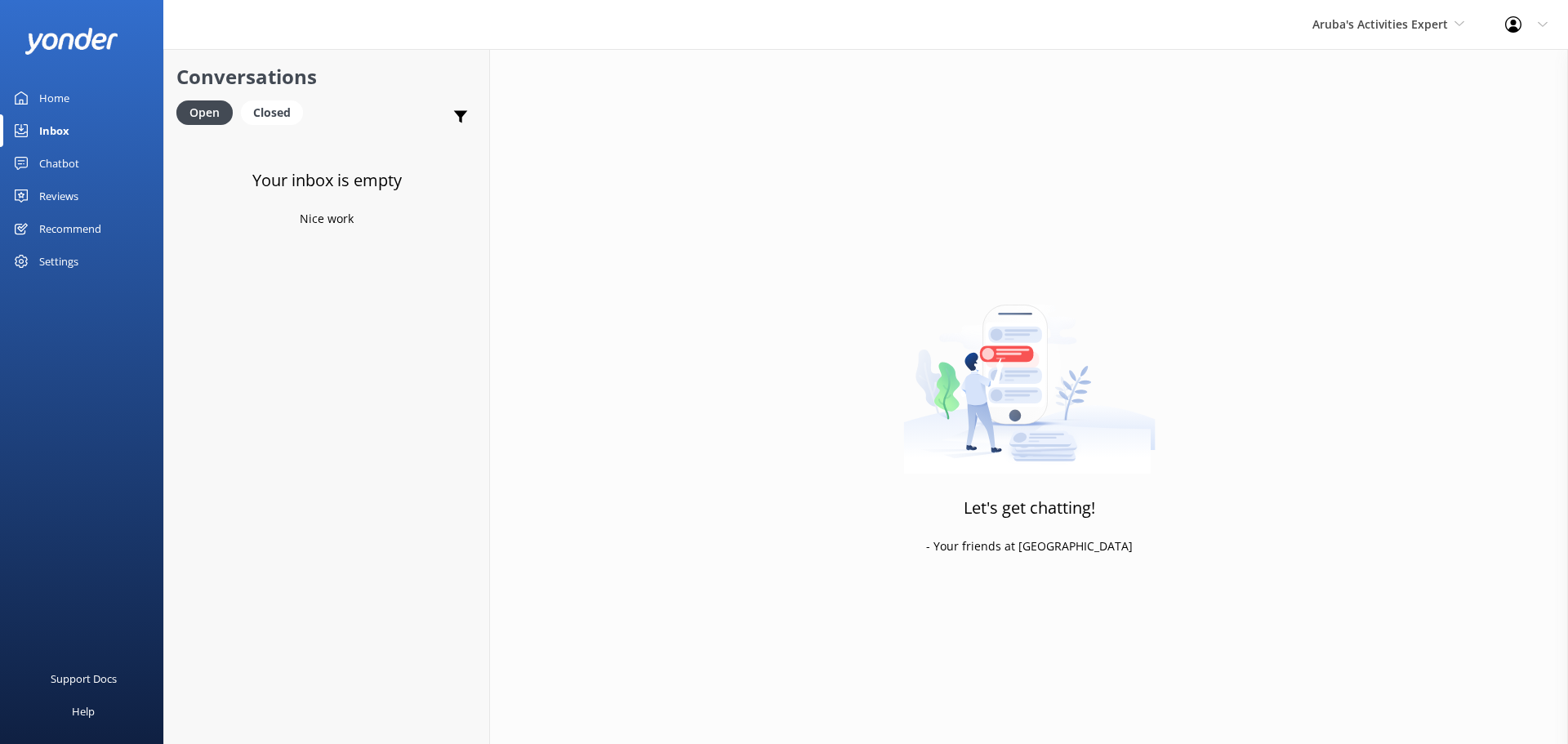
click at [1355, 38] on div "Aruba's Activities Expert De Palm Island Aruba's Activities Expert The Captain" at bounding box center [1388, 24] width 193 height 49
click at [1362, 64] on link "De [GEOGRAPHIC_DATA]" at bounding box center [1373, 68] width 163 height 39
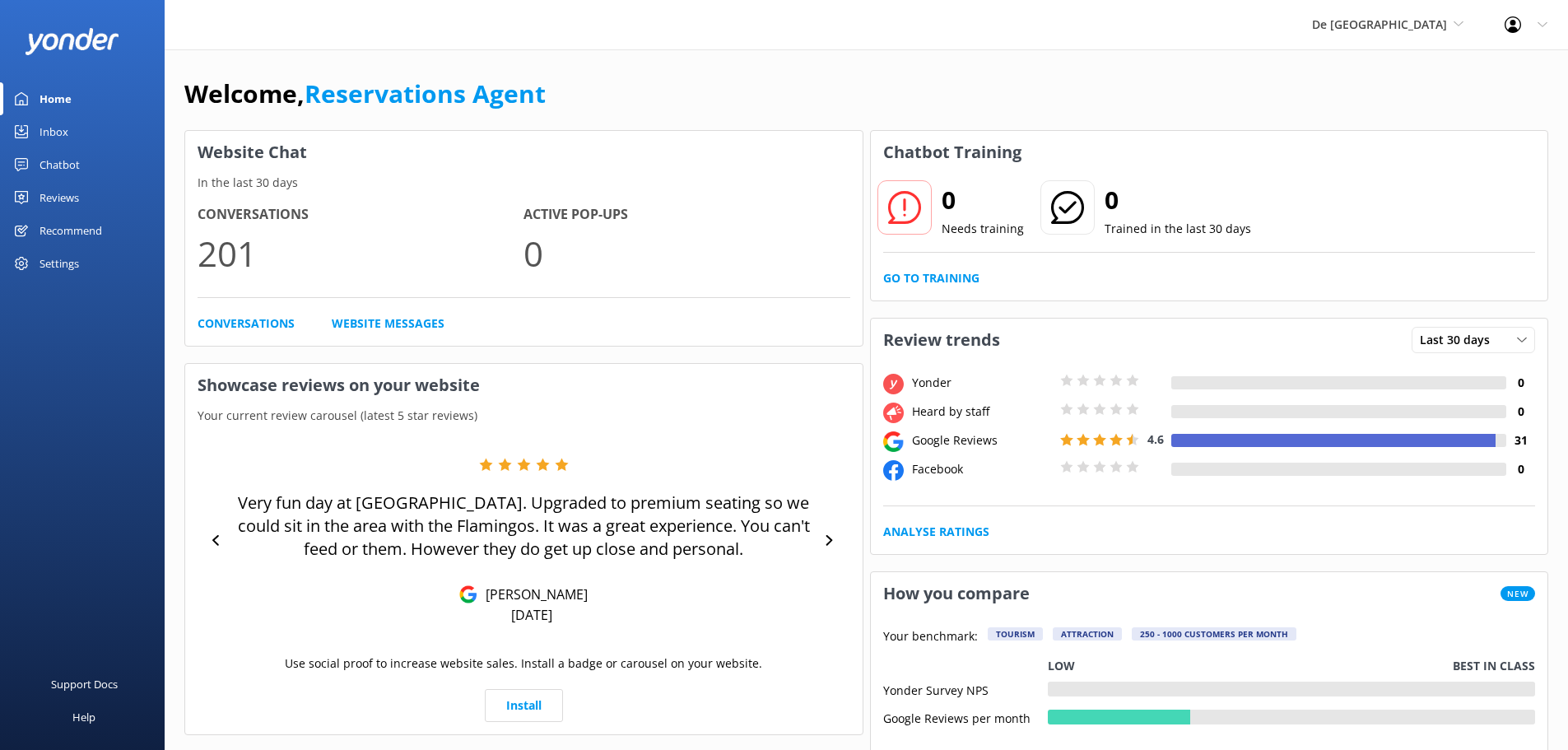
click at [76, 139] on link "Inbox" at bounding box center [82, 132] width 165 height 33
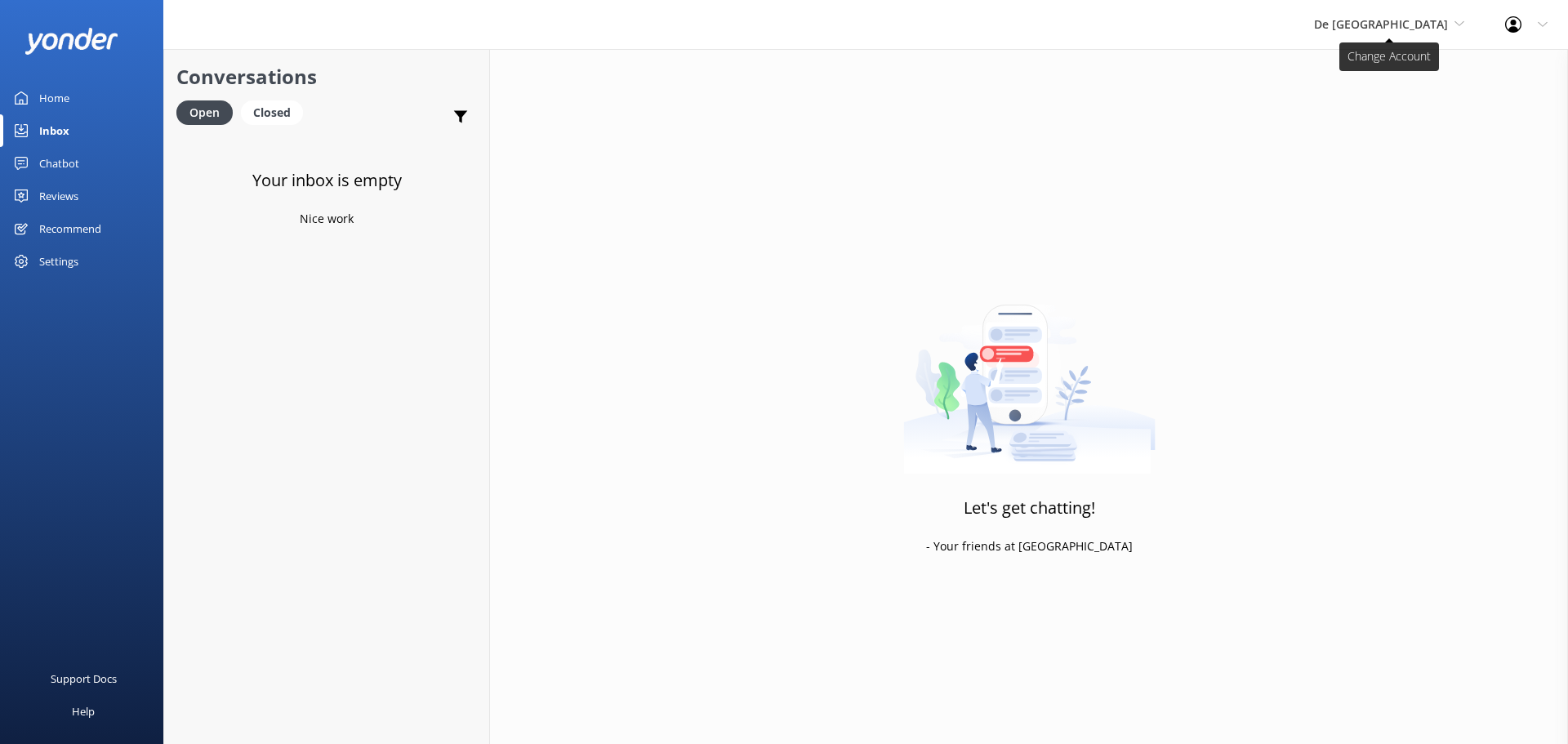
click at [1414, 20] on span "De [GEOGRAPHIC_DATA]" at bounding box center [1381, 24] width 134 height 15
click at [1390, 104] on link "Aruba's Activities Expert" at bounding box center [1375, 107] width 163 height 39
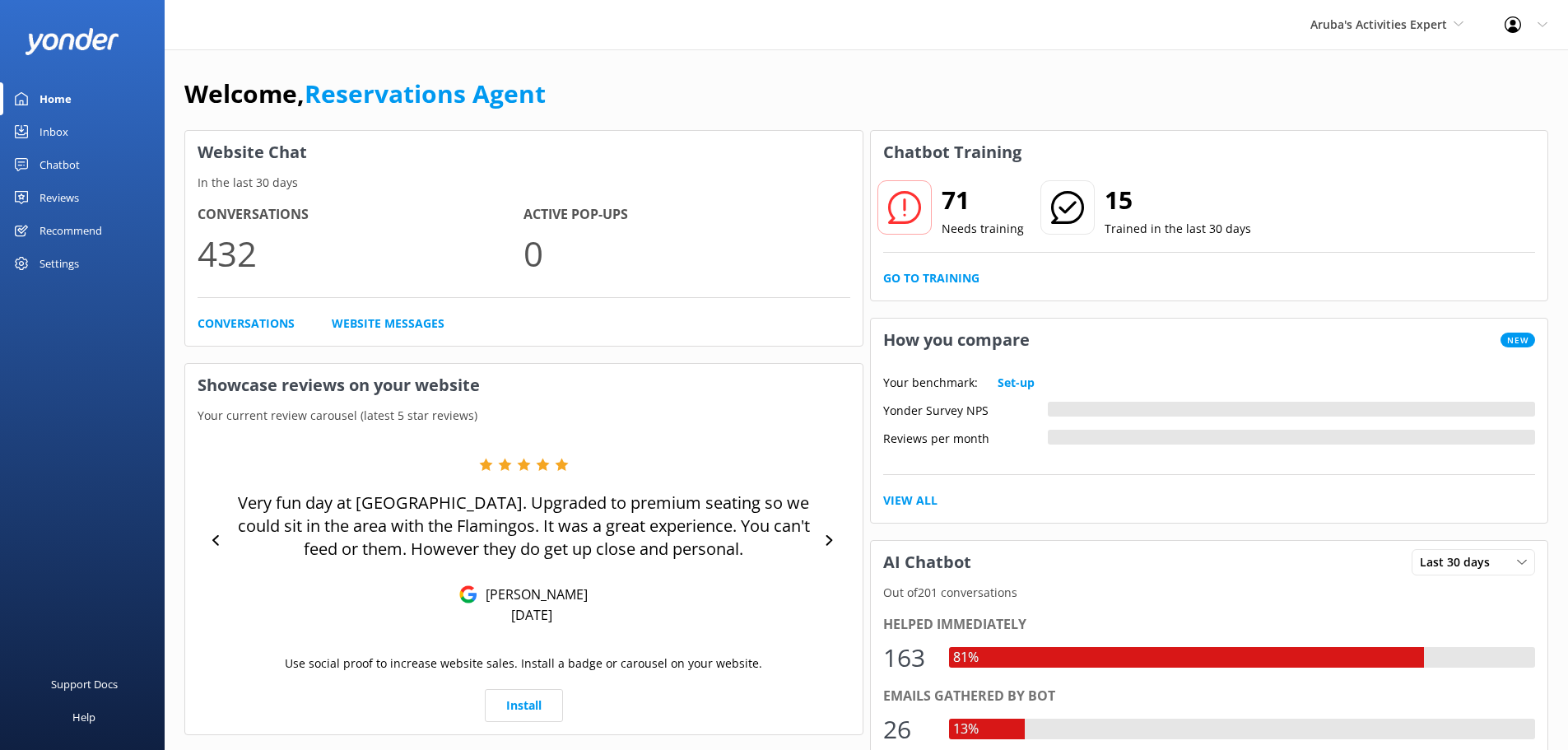
click at [52, 127] on div "Inbox" at bounding box center [54, 132] width 29 height 33
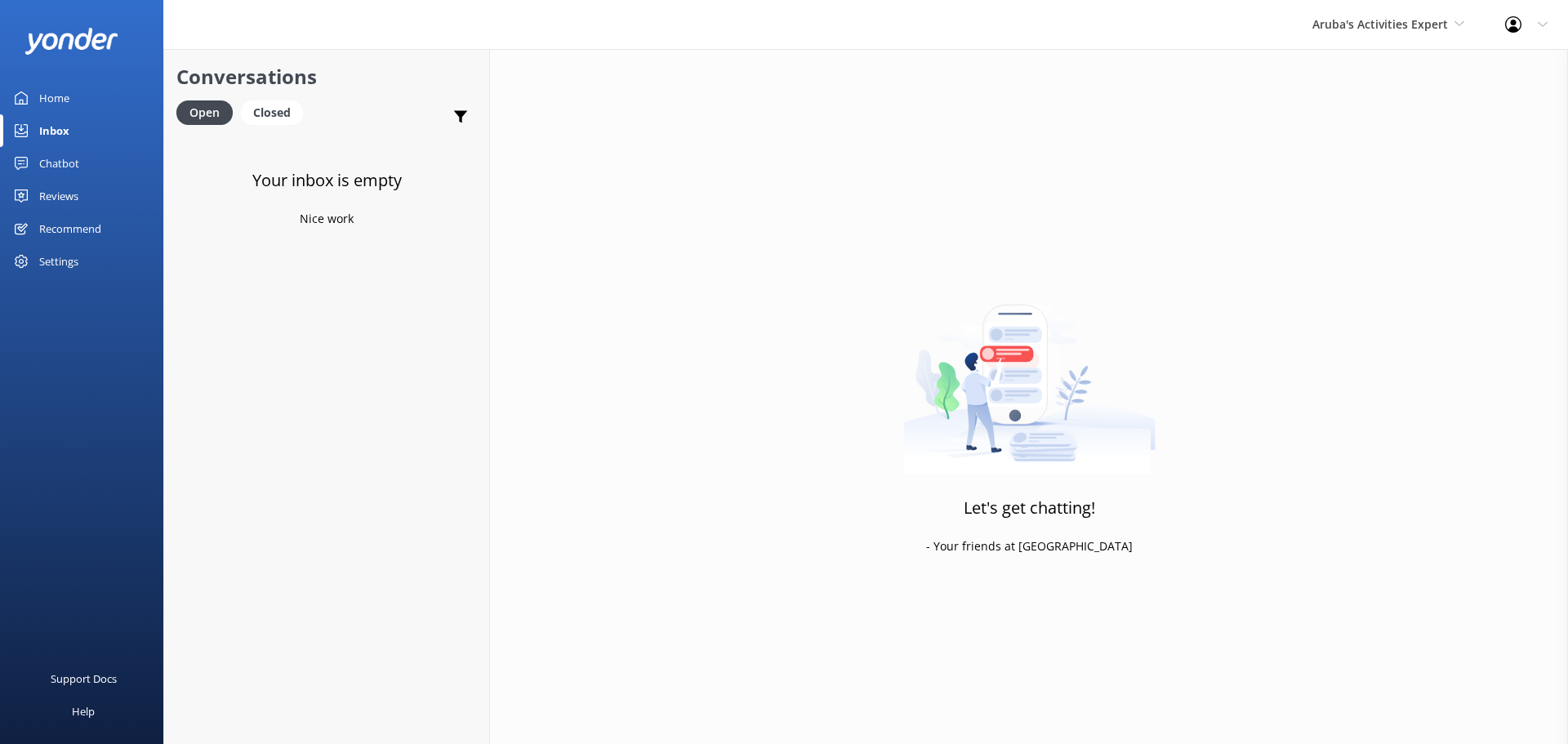
click at [1369, 13] on div "Aruba's Activities Expert De Palm Island Aruba's Activities Expert The Captain" at bounding box center [1388, 24] width 193 height 49
click at [1359, 139] on link "The Captain" at bounding box center [1373, 146] width 163 height 39
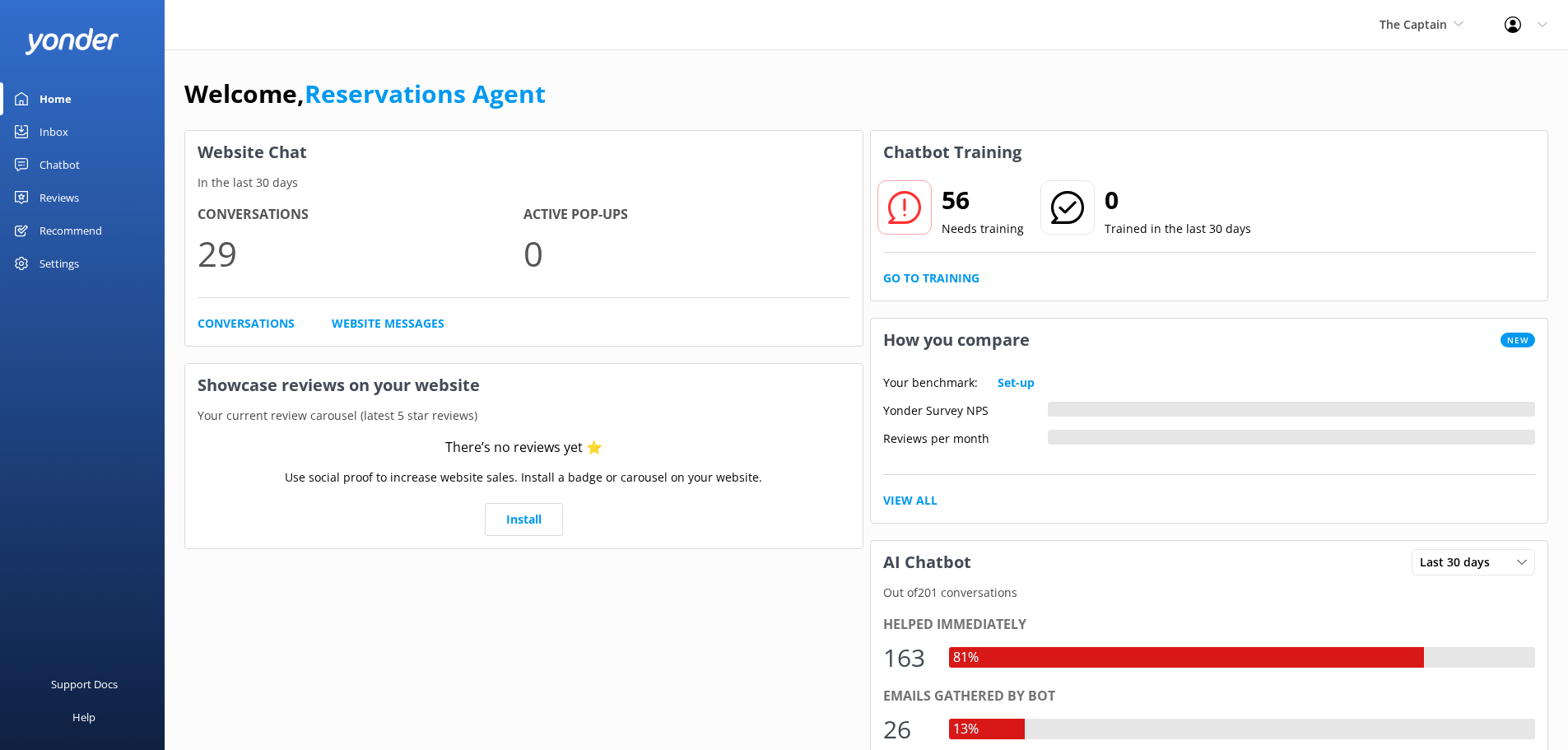
click at [83, 125] on link "Inbox" at bounding box center [82, 132] width 165 height 33
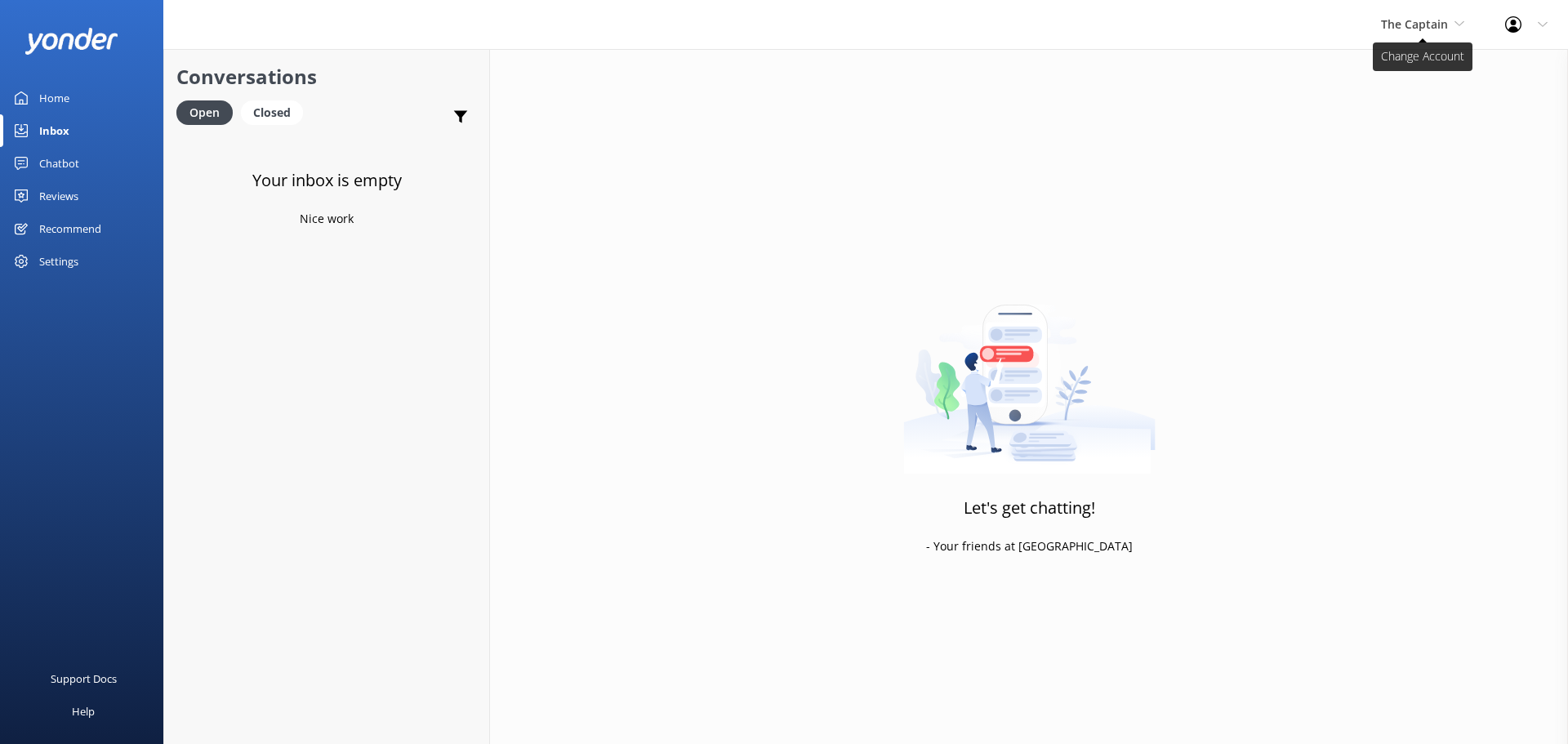
drag, startPoint x: 1437, startPoint y: 28, endPoint x: 1421, endPoint y: 30, distance: 16.1
click at [1437, 28] on span "The Captain" at bounding box center [1414, 24] width 67 height 15
click at [1421, 30] on span "The Captain" at bounding box center [1414, 24] width 67 height 15
click at [1408, 21] on span "The Captain" at bounding box center [1414, 24] width 67 height 15
click at [1414, 107] on link "Aruba's Activities Expert" at bounding box center [1442, 107] width 163 height 39
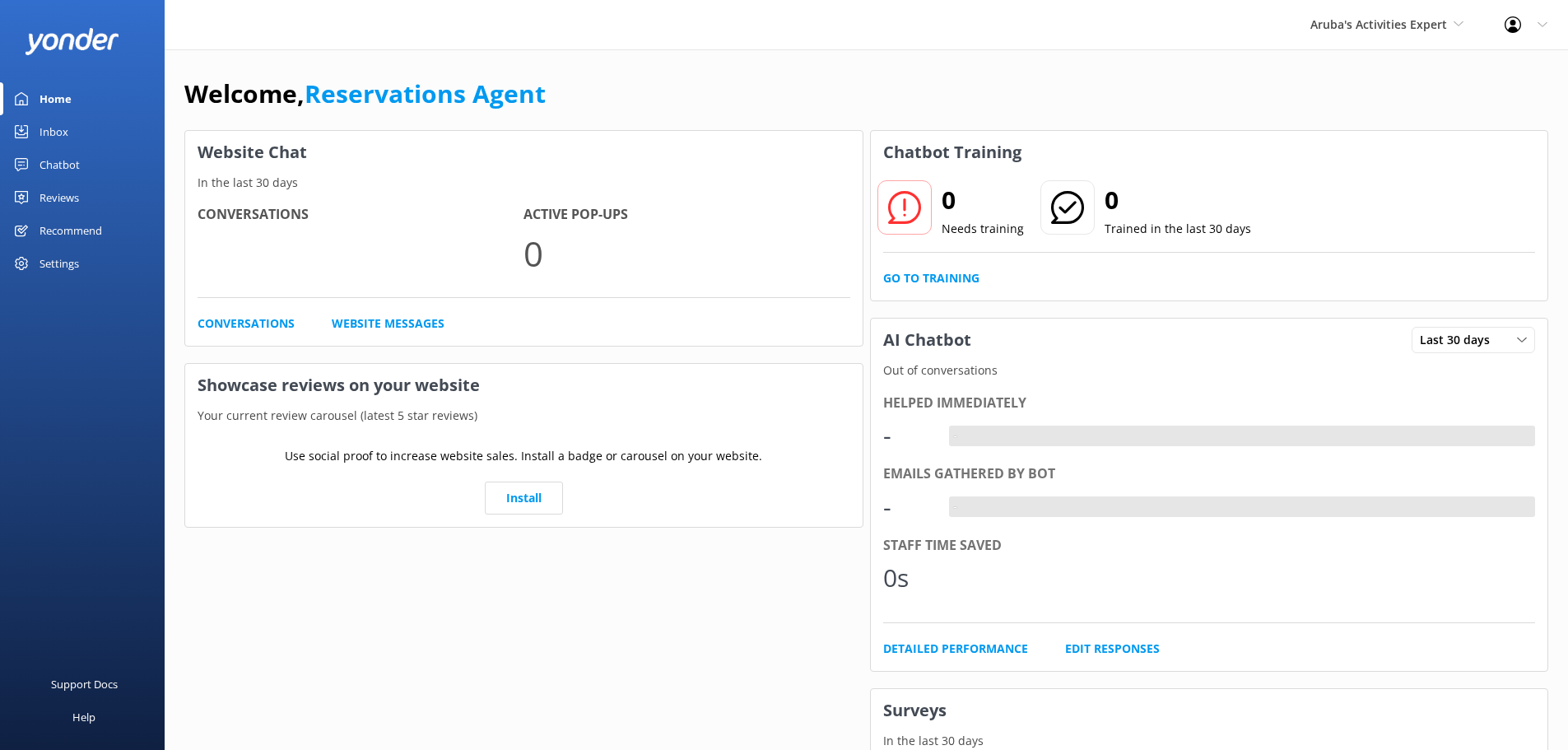
click at [53, 128] on div "Inbox" at bounding box center [54, 132] width 29 height 33
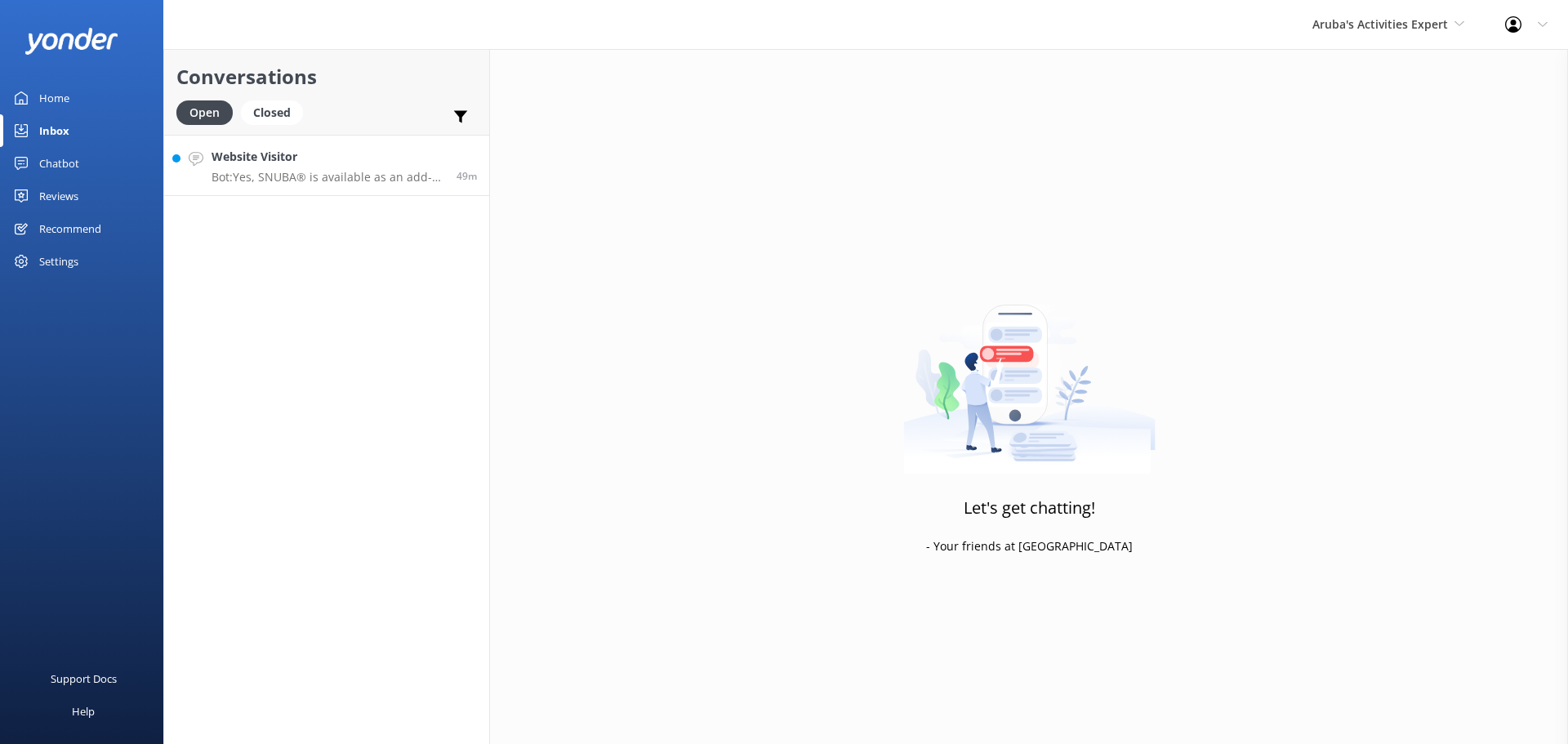
click at [364, 182] on p "Bot: Yes, SNUBA® is available as an add-on during both morning and afternoon Pa…" at bounding box center [327, 177] width 232 height 14
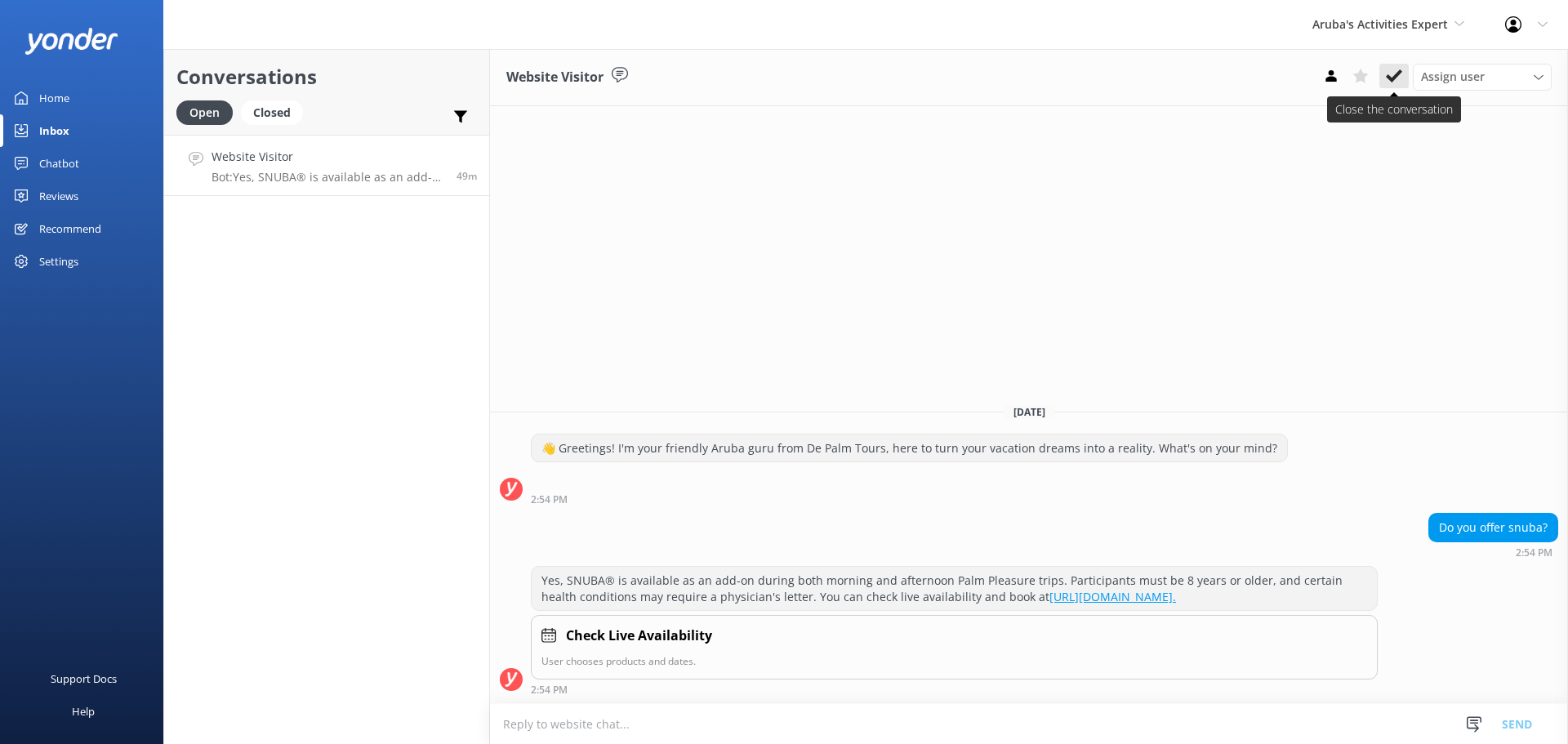
click at [1391, 78] on use at bounding box center [1394, 77] width 16 height 13
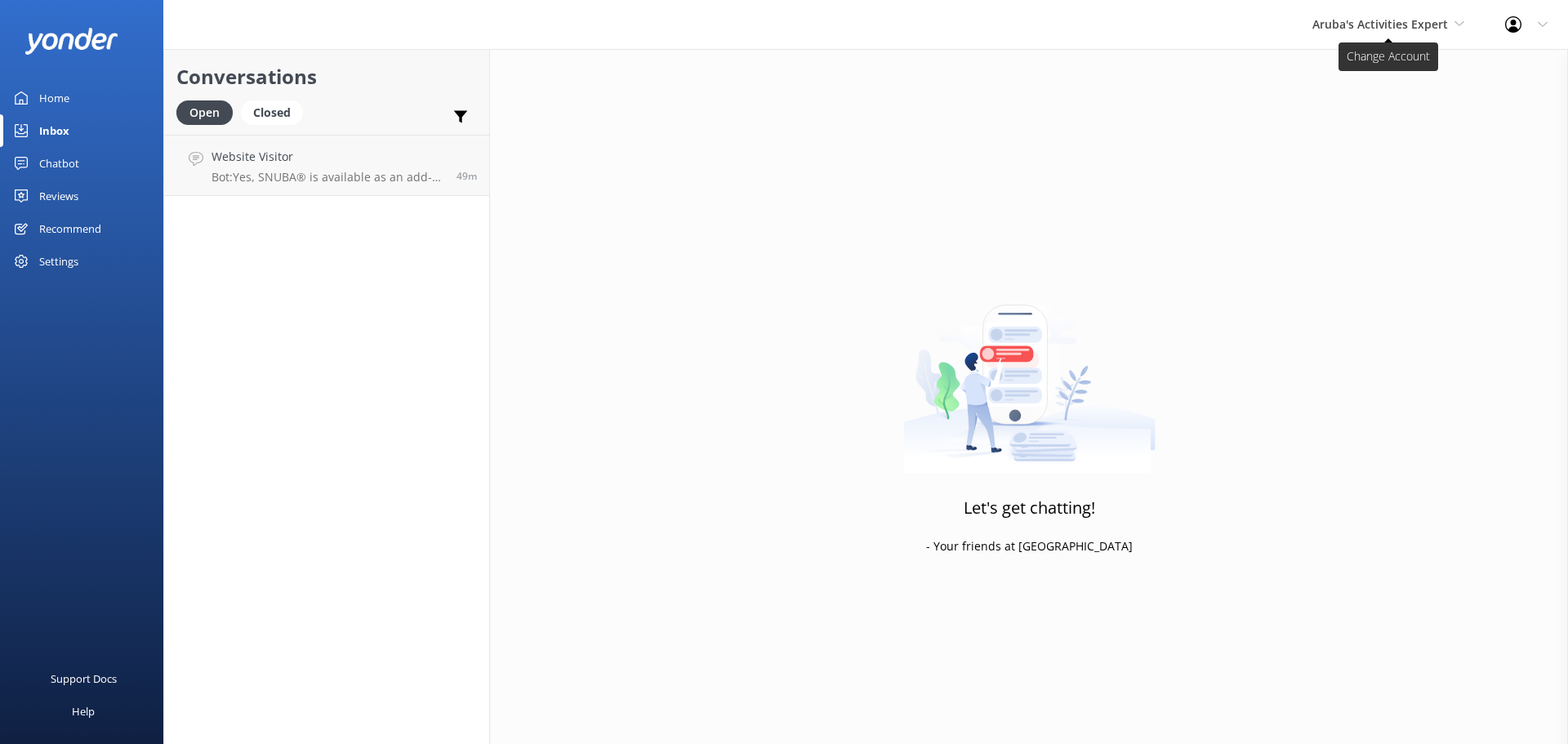
click at [1410, 25] on span "Aruba's Activities Expert" at bounding box center [1381, 24] width 136 height 15
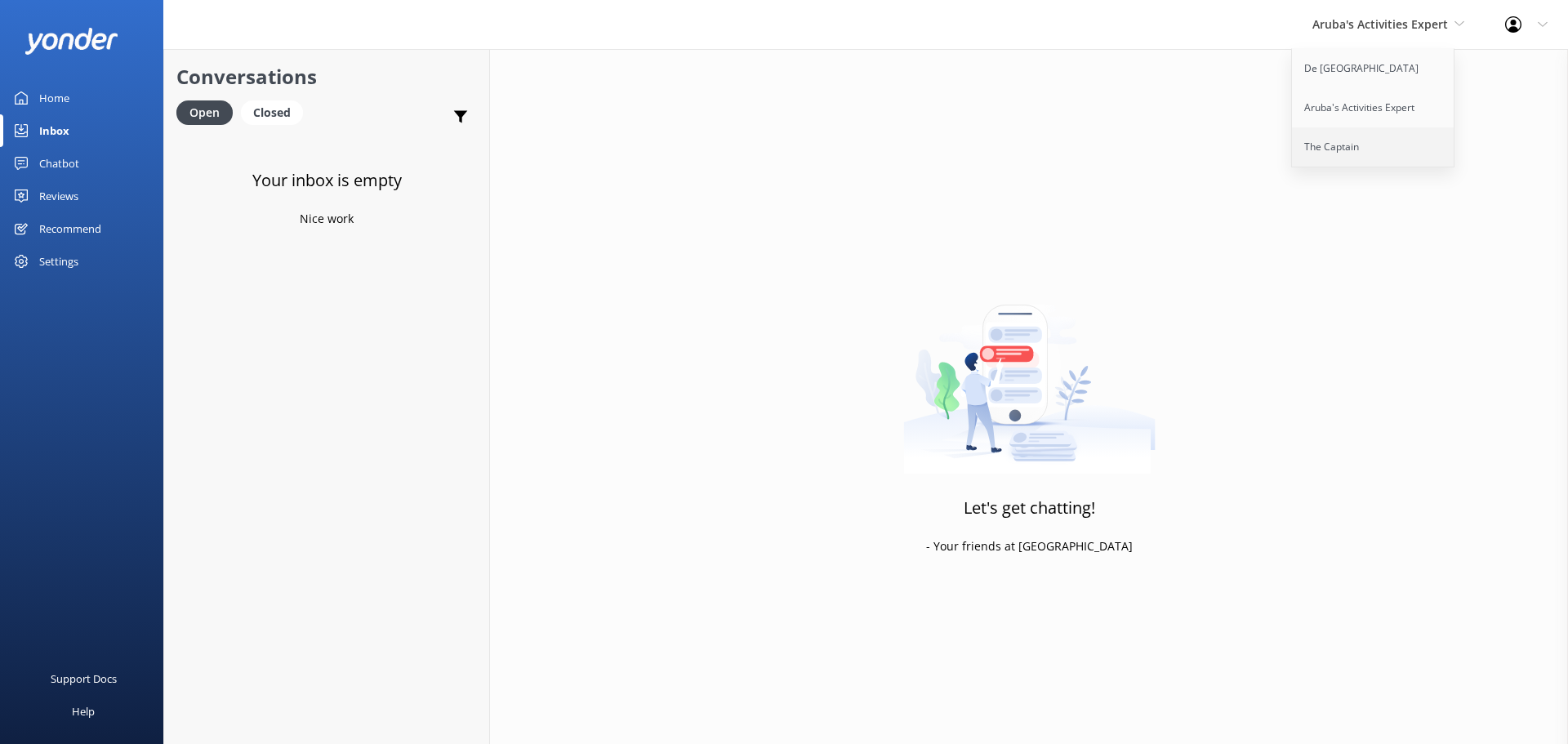
click at [1361, 138] on link "The Captain" at bounding box center [1373, 146] width 163 height 39
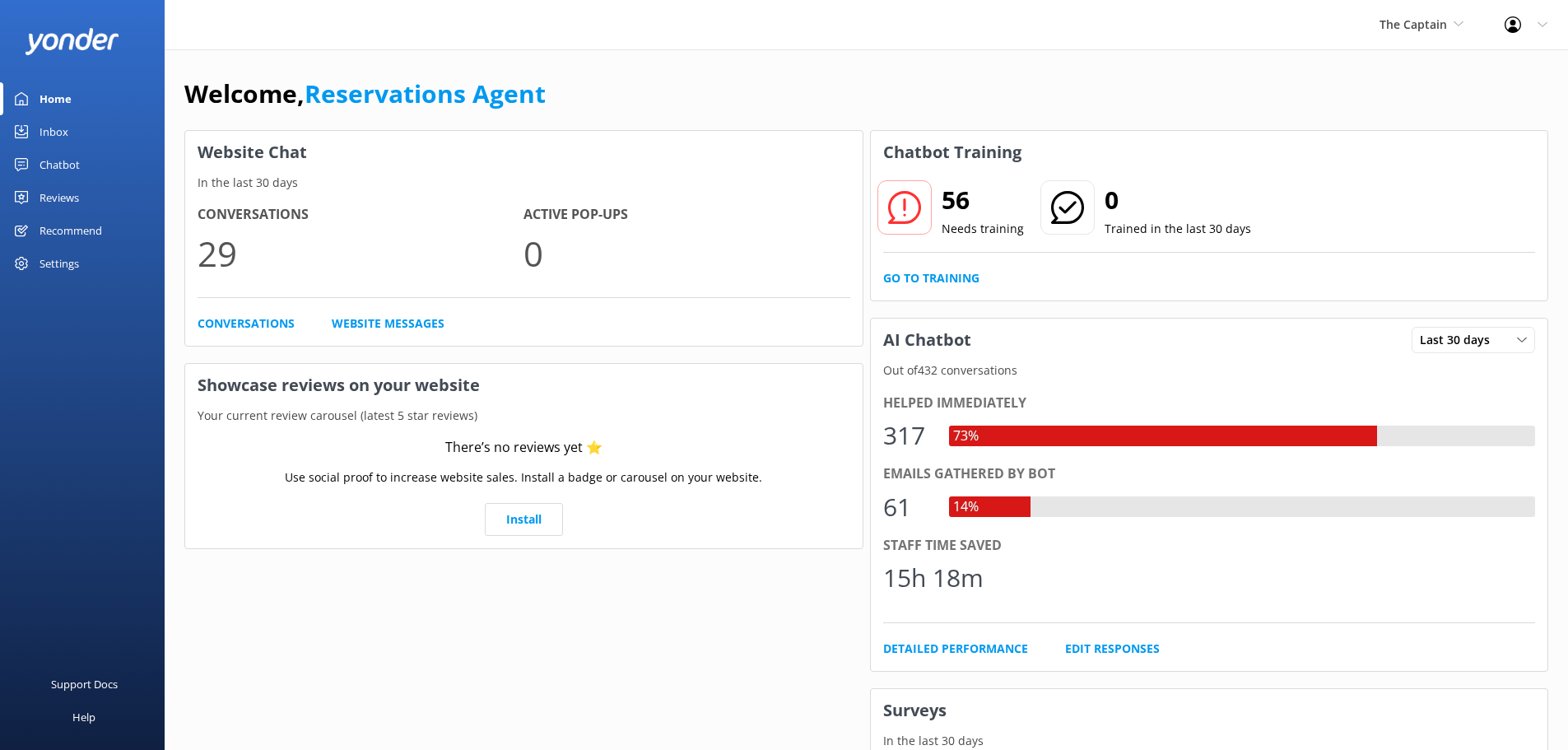
click at [59, 143] on div "Inbox" at bounding box center [54, 132] width 29 height 33
